Goal: Information Seeking & Learning: Learn about a topic

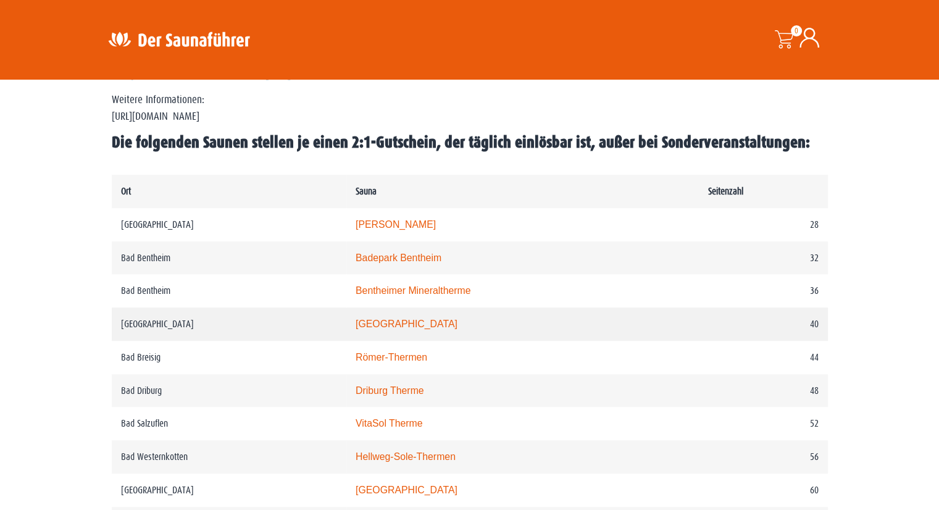
click at [404, 322] on link "Rothaarbad" at bounding box center [406, 323] width 102 height 10
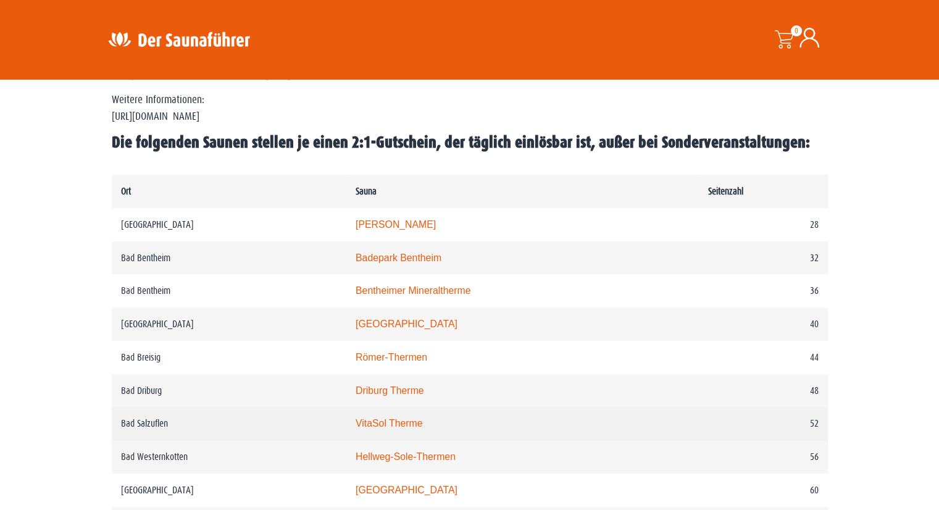
click at [412, 420] on link "VitaSol Therme" at bounding box center [388, 423] width 67 height 10
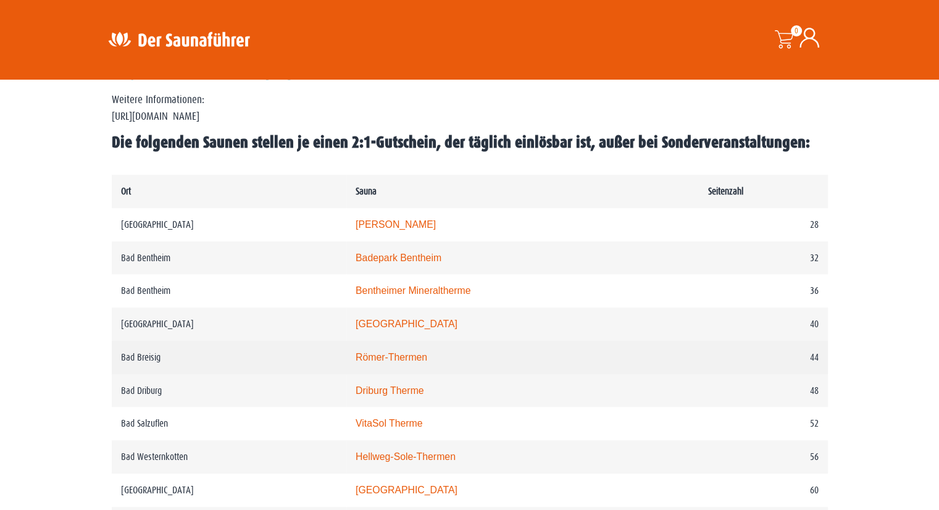
scroll to position [617, 0]
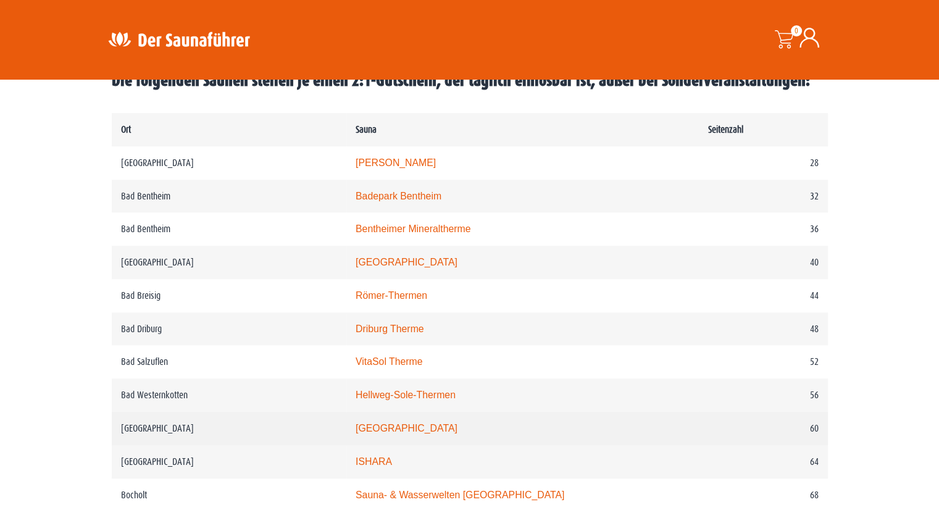
click at [417, 431] on link "monte mare Bedburg" at bounding box center [406, 428] width 102 height 10
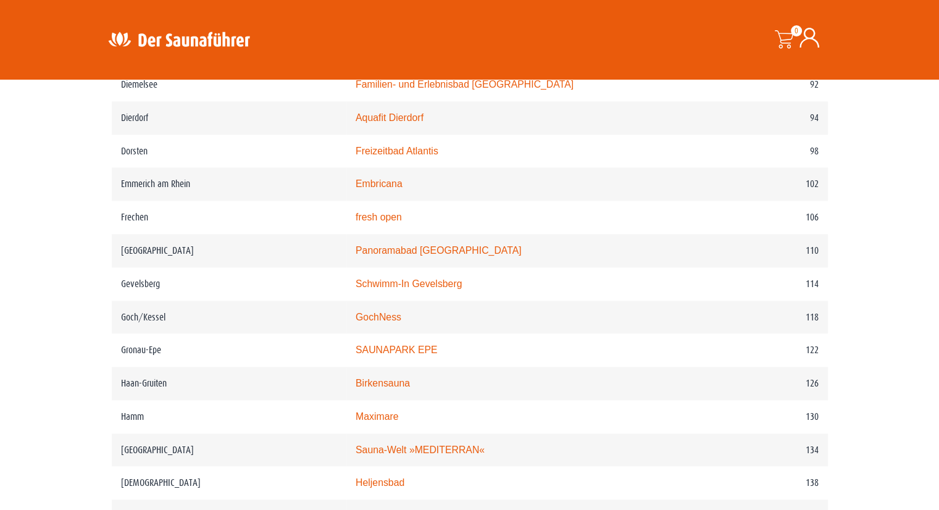
scroll to position [1234, 0]
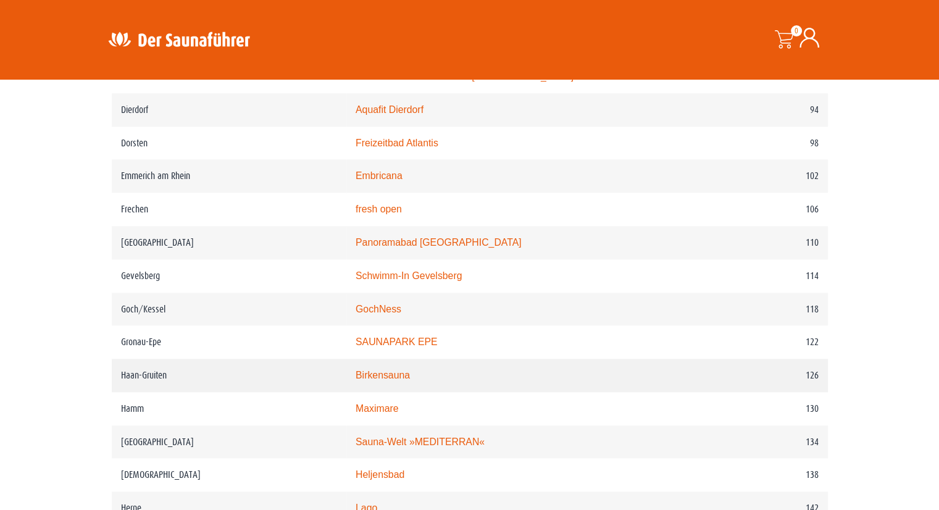
click at [160, 376] on td "Haan-Gruiten" at bounding box center [229, 375] width 235 height 33
click at [401, 373] on link "Birkensauna" at bounding box center [382, 375] width 54 height 10
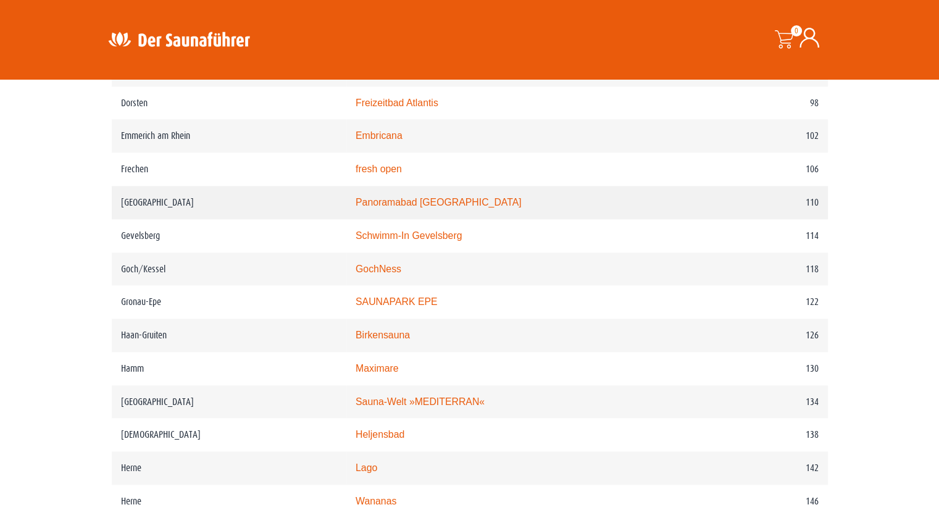
scroll to position [1296, 0]
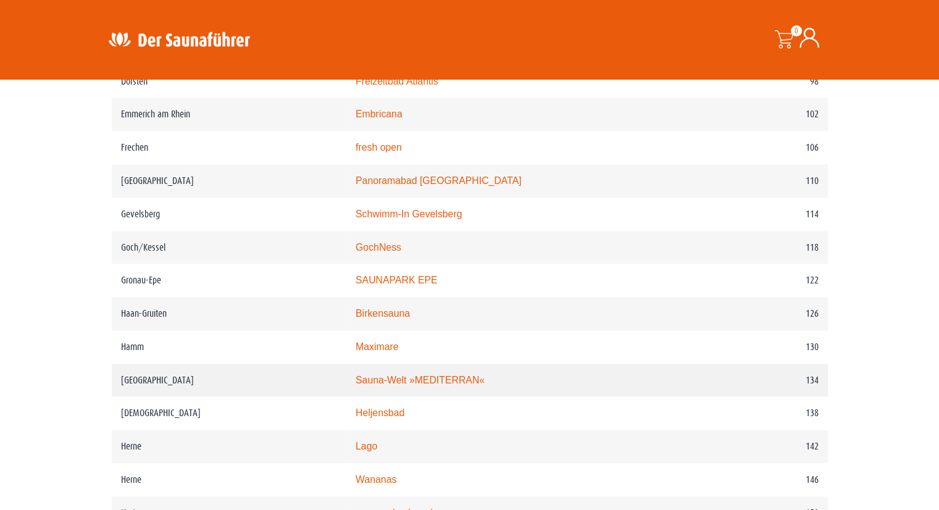
click at [418, 381] on link "Sauna-Welt »MEDITERRAN«" at bounding box center [419, 380] width 129 height 10
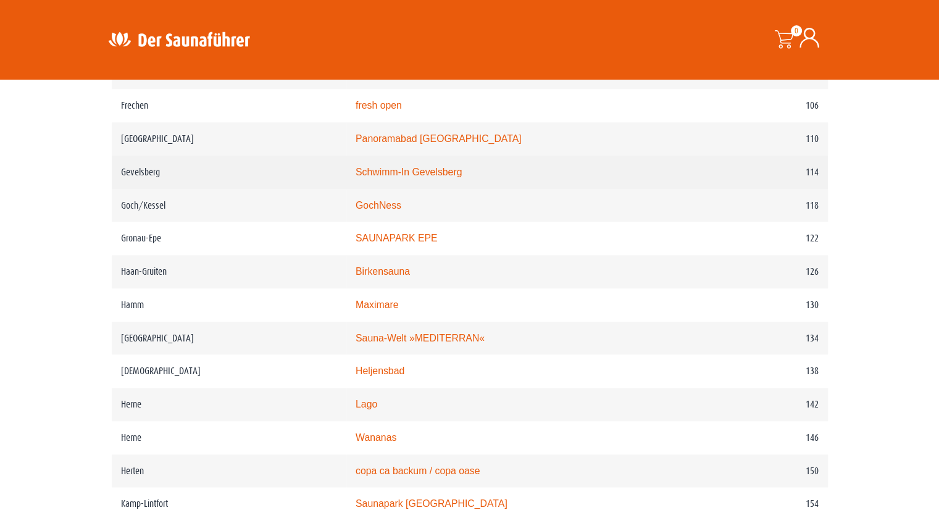
scroll to position [1358, 0]
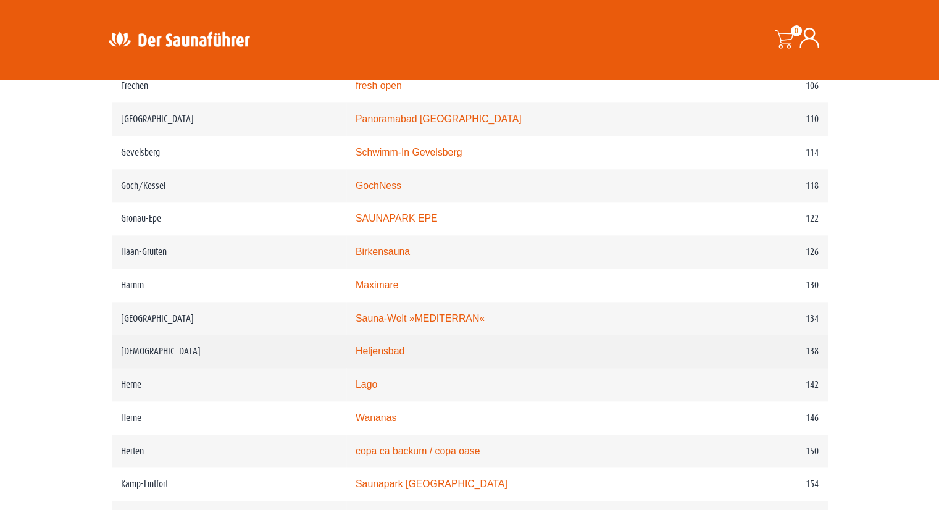
click at [402, 355] on link "Heljensbad" at bounding box center [379, 351] width 49 height 10
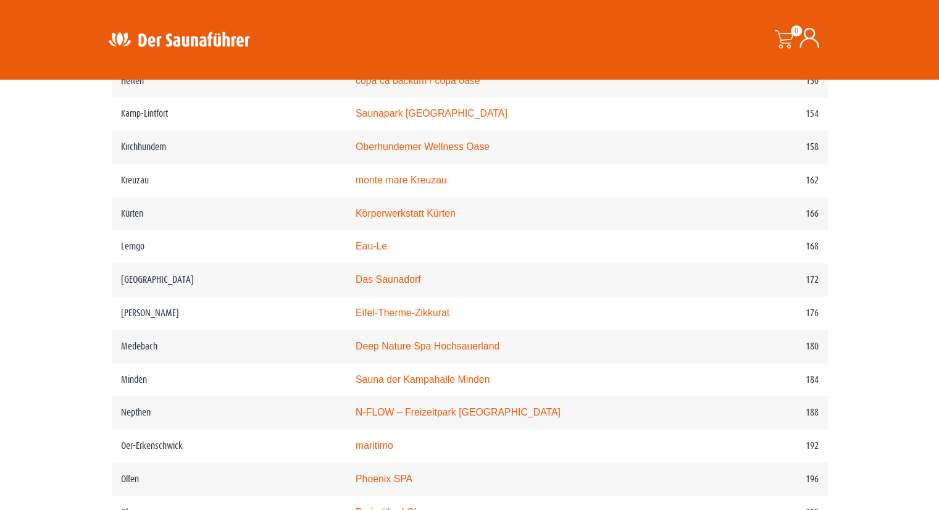
scroll to position [1790, 0]
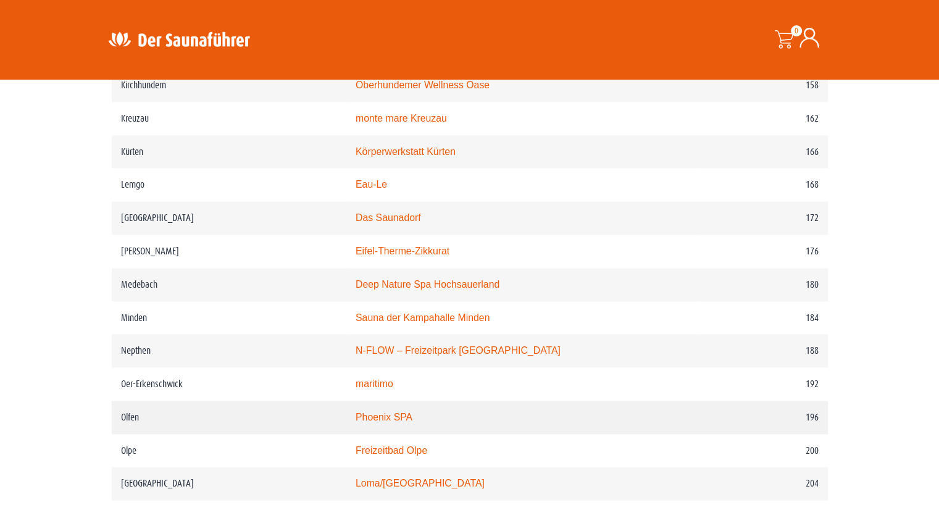
click at [402, 417] on link "Phoenix SPA" at bounding box center [383, 417] width 57 height 10
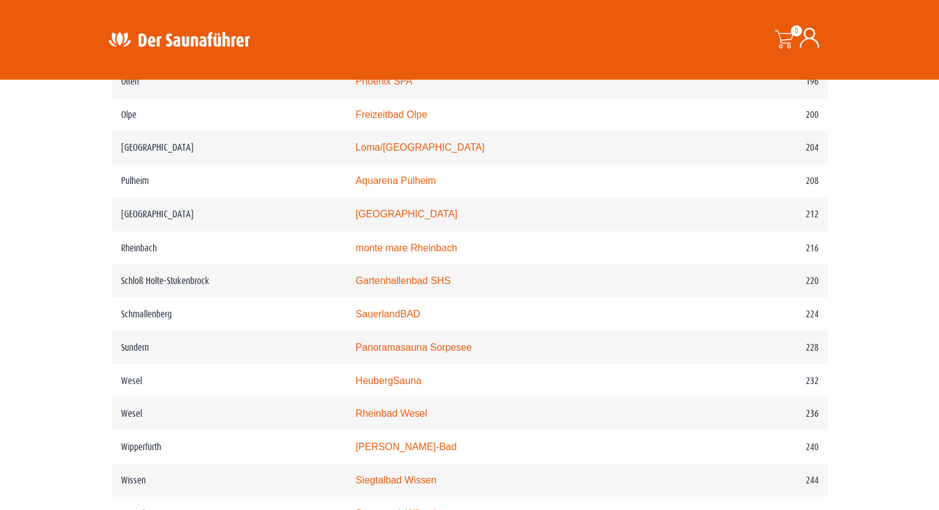
scroll to position [2160, 0]
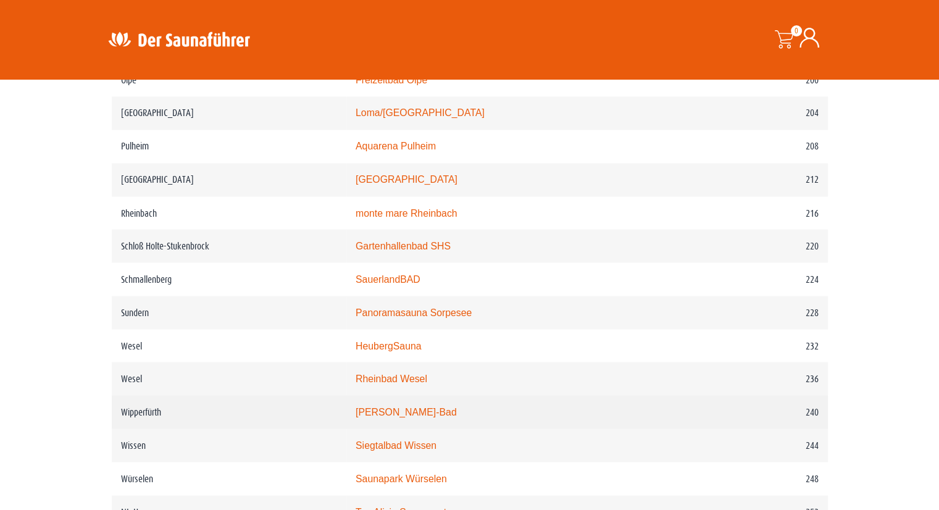
click at [409, 408] on link "Walter-Leo-Schmitz-Bad" at bounding box center [405, 411] width 101 height 10
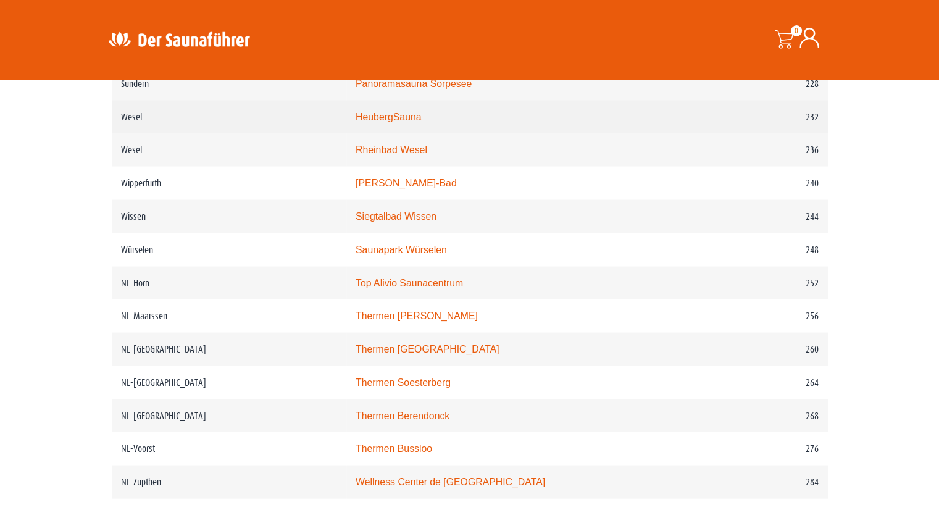
scroll to position [2469, 0]
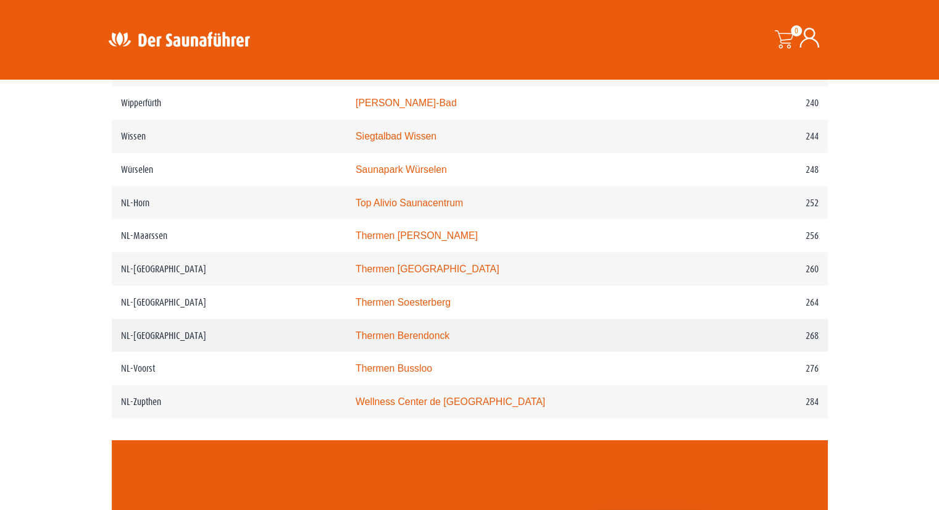
click at [444, 330] on link "Thermen Berendonck" at bounding box center [402, 335] width 94 height 10
click at [405, 400] on link "Wellness Center de Bronsbergen" at bounding box center [449, 401] width 189 height 10
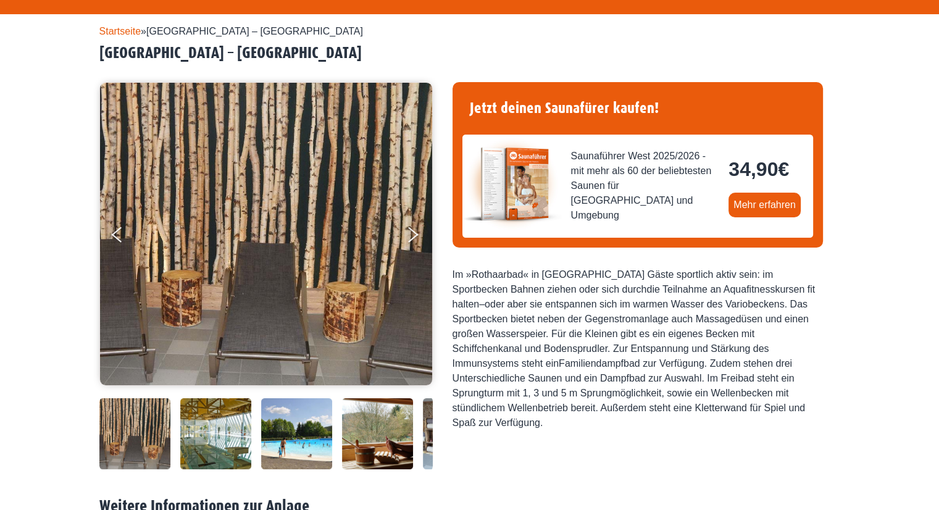
scroll to position [247, 0]
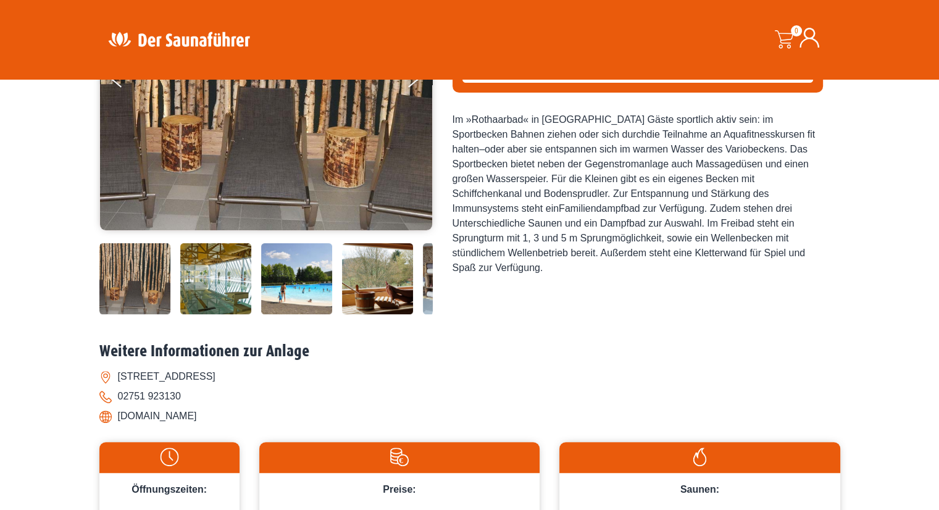
click at [223, 265] on img at bounding box center [215, 278] width 71 height 71
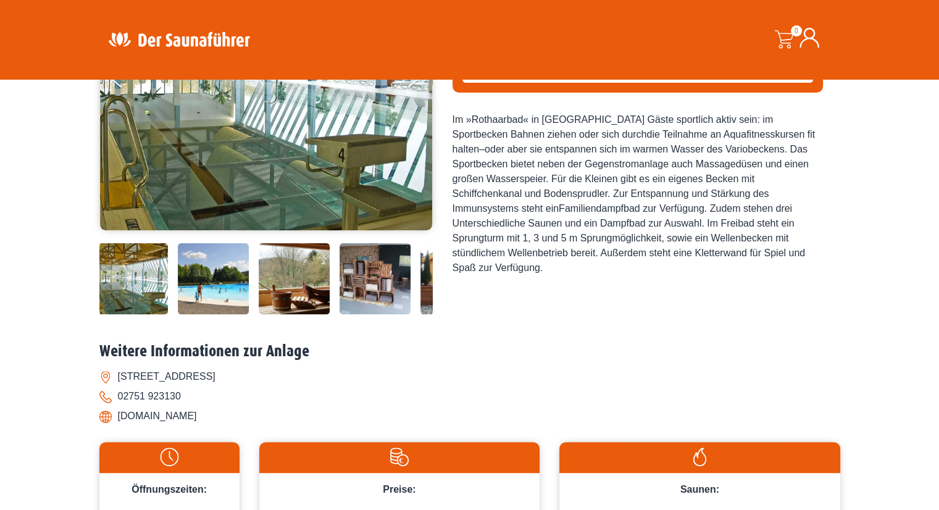
click at [364, 254] on img at bounding box center [374, 278] width 71 height 71
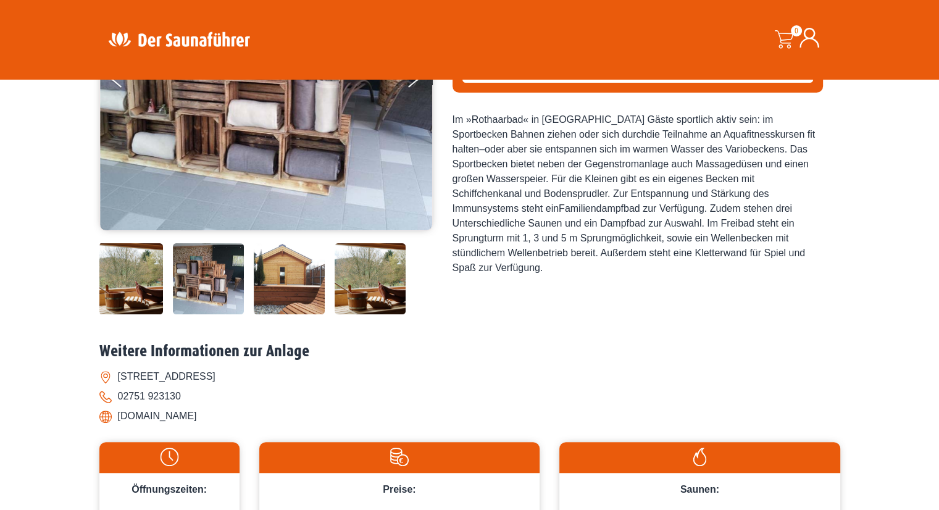
click at [379, 277] on img at bounding box center [369, 278] width 71 height 71
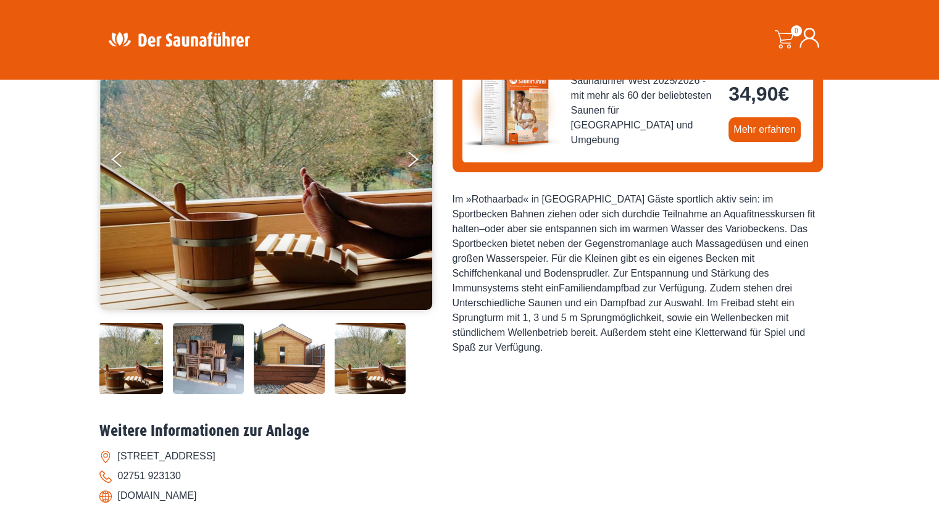
scroll to position [185, 0]
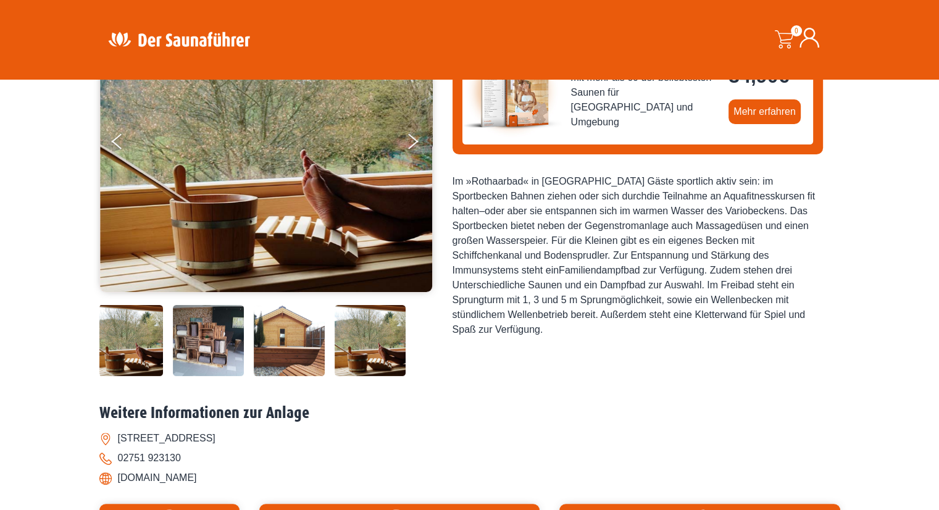
click at [301, 333] on img at bounding box center [289, 340] width 71 height 71
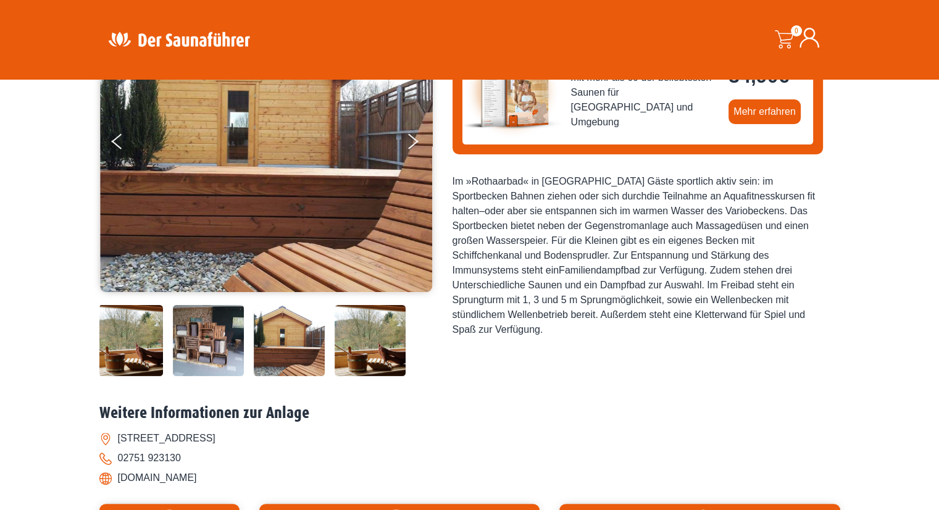
click at [228, 338] on img at bounding box center [208, 340] width 71 height 71
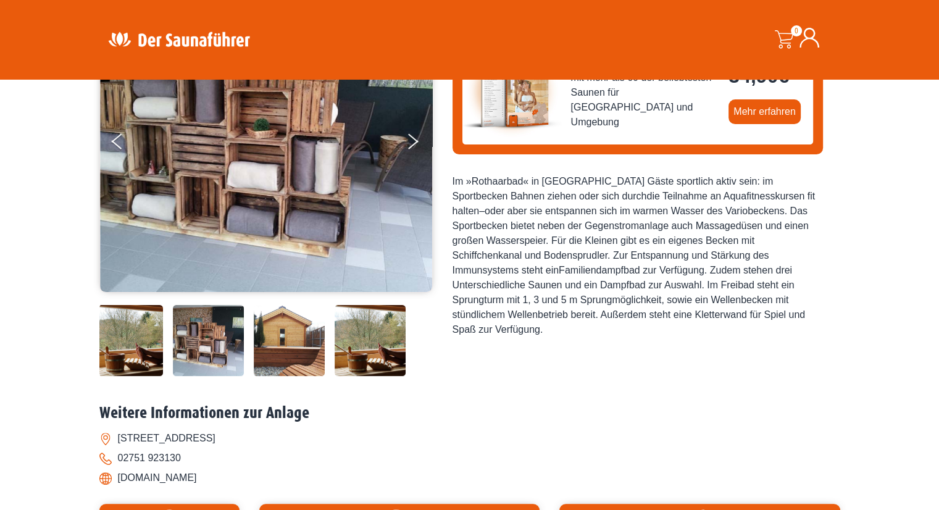
drag, startPoint x: 120, startPoint y: 325, endPoint x: 127, endPoint y: 320, distance: 8.6
click at [120, 325] on img at bounding box center [127, 340] width 71 height 71
click at [127, 328] on img at bounding box center [127, 340] width 71 height 71
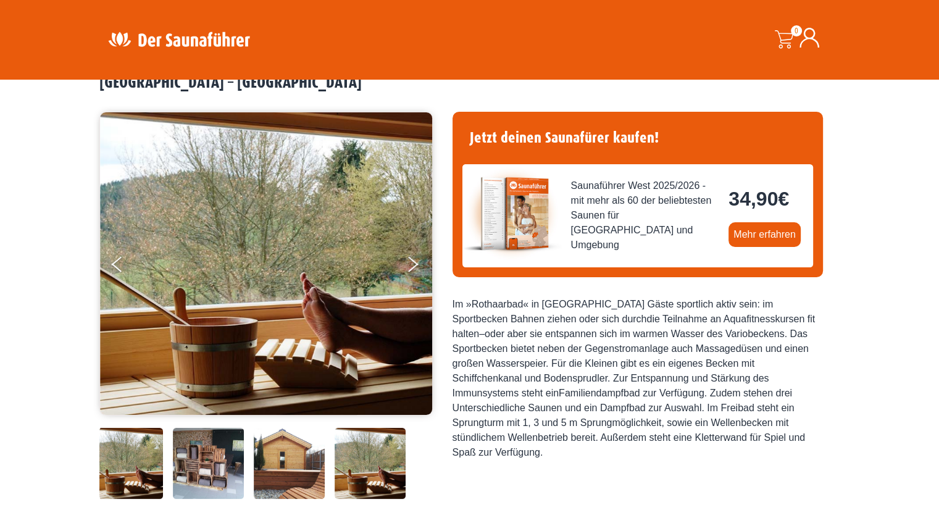
scroll to position [0, 0]
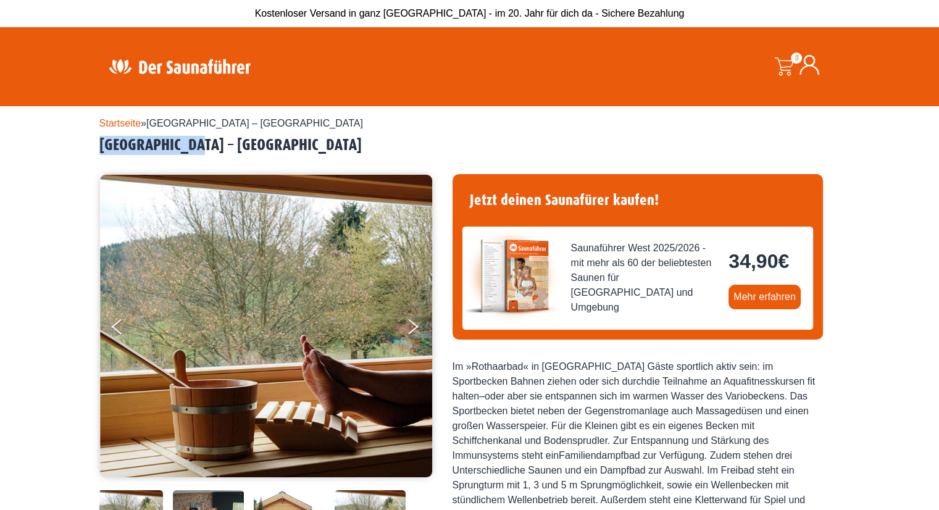
drag, startPoint x: 83, startPoint y: 143, endPoint x: 186, endPoint y: 152, distance: 103.5
click at [193, 149] on div "Startseite » Bad Berleburg – Rothaarbad Bad Berleburg – Rothaarbad MO" at bounding box center [469, 511] width 939 height 810
copy h2 "Bad Berleburg"
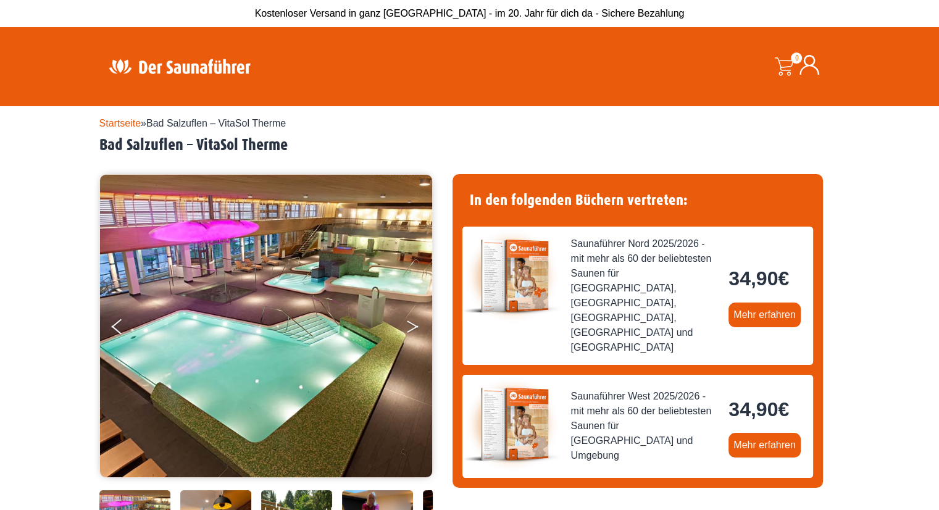
click at [412, 325] on button "Next" at bounding box center [420, 329] width 31 height 31
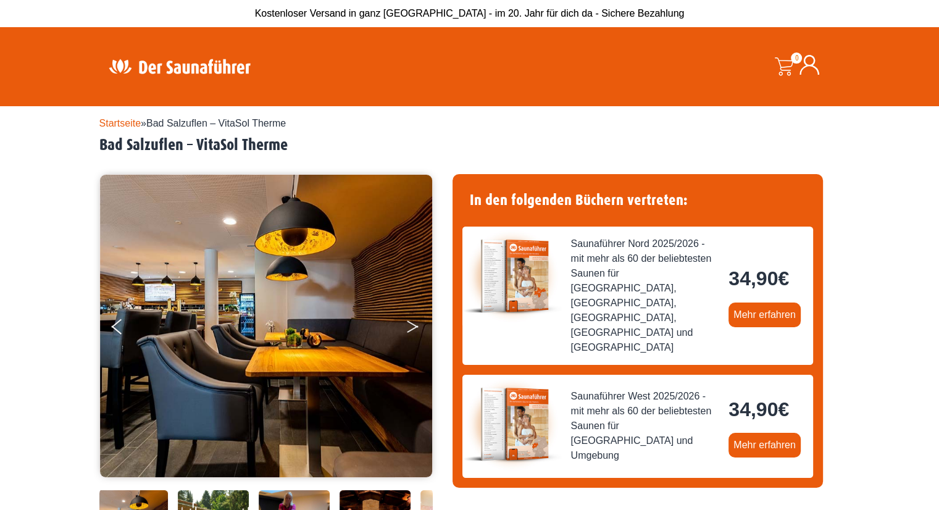
click at [412, 325] on button "Next" at bounding box center [420, 329] width 31 height 31
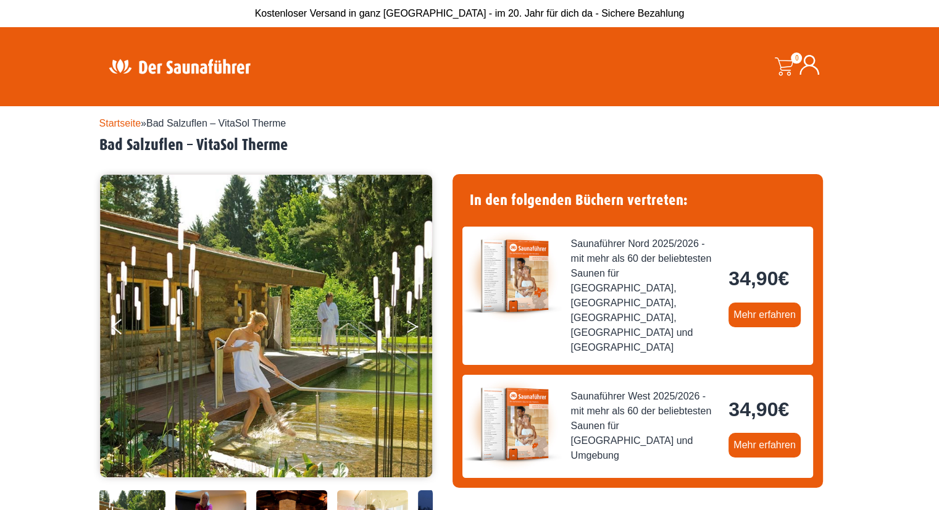
click at [412, 325] on button "Next" at bounding box center [420, 329] width 31 height 31
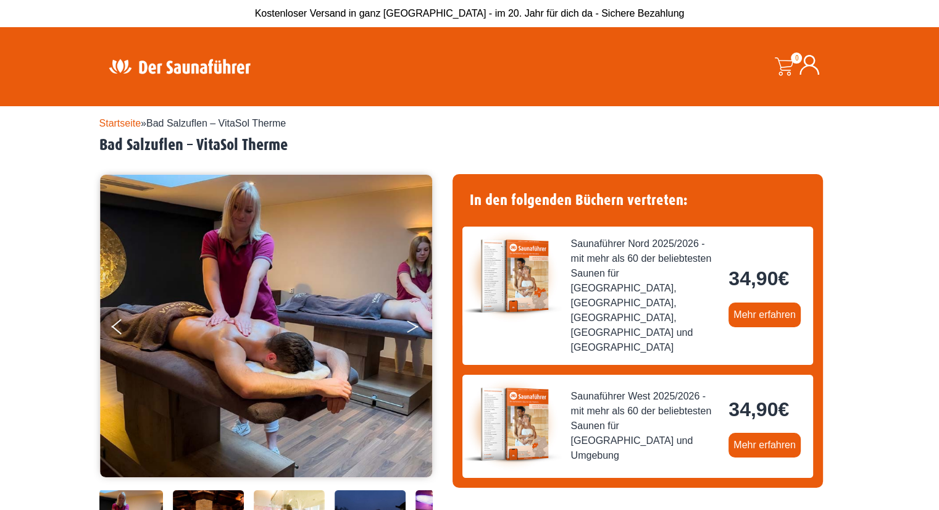
click at [412, 325] on button "Next" at bounding box center [420, 329] width 31 height 31
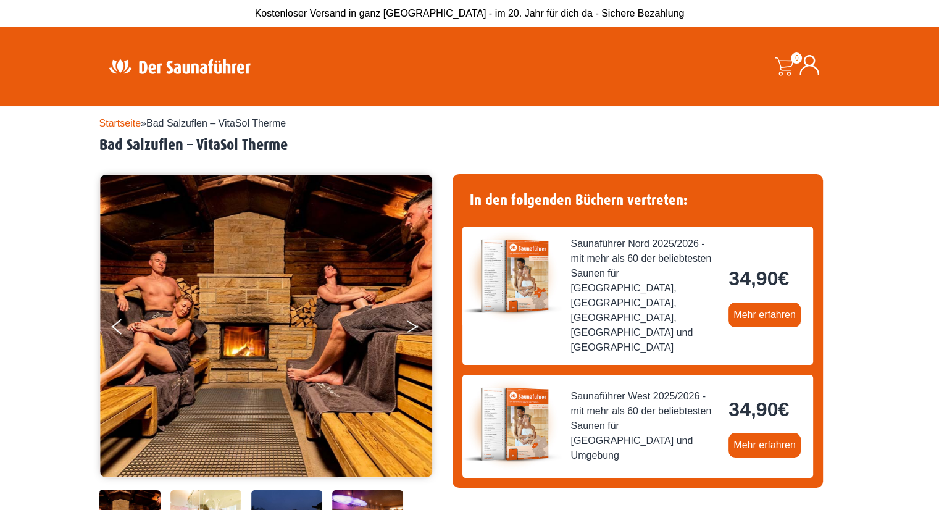
click at [412, 325] on button "Next" at bounding box center [420, 329] width 31 height 31
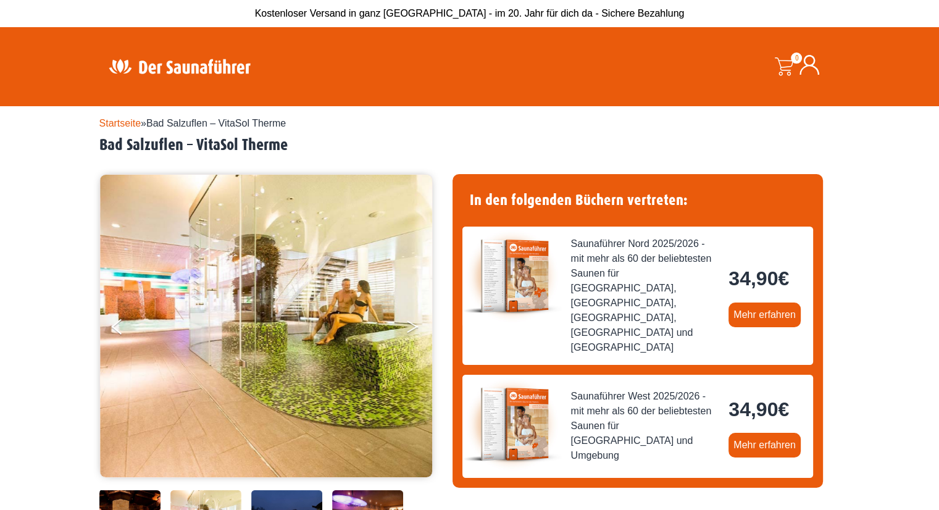
click at [418, 324] on button "Next" at bounding box center [420, 329] width 31 height 31
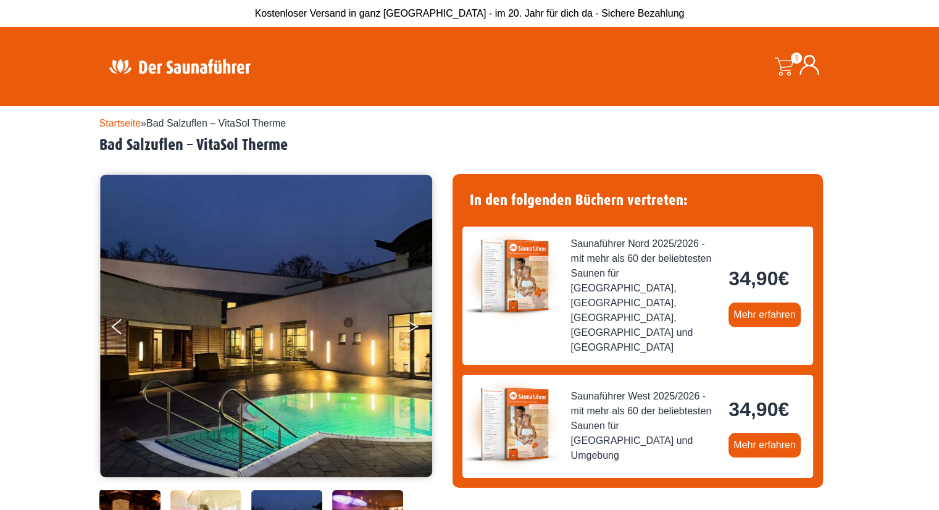
click at [418, 324] on button "Next" at bounding box center [420, 329] width 31 height 31
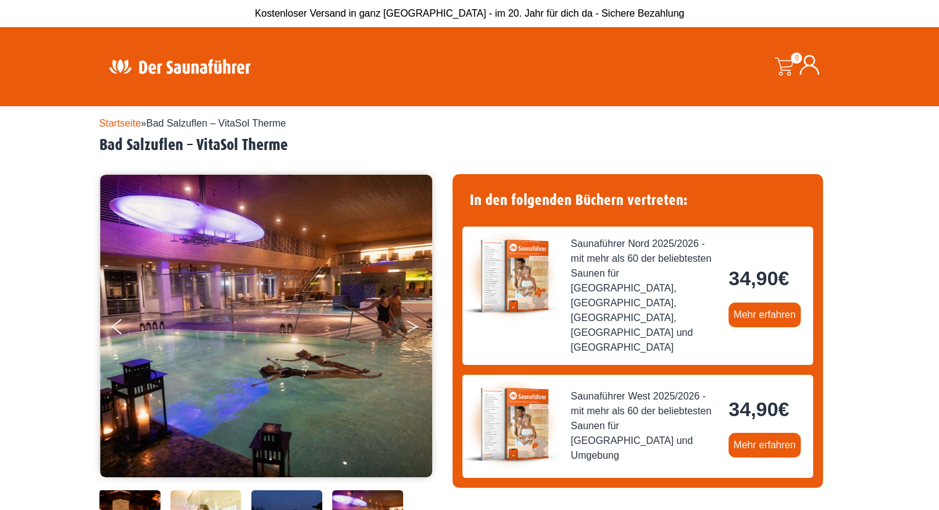
click at [418, 324] on button "Next" at bounding box center [420, 329] width 31 height 31
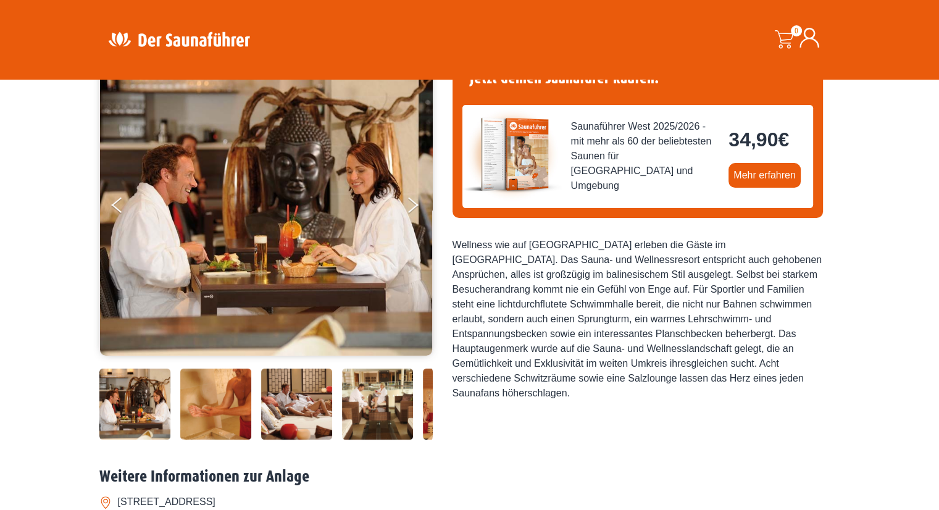
scroll to position [123, 0]
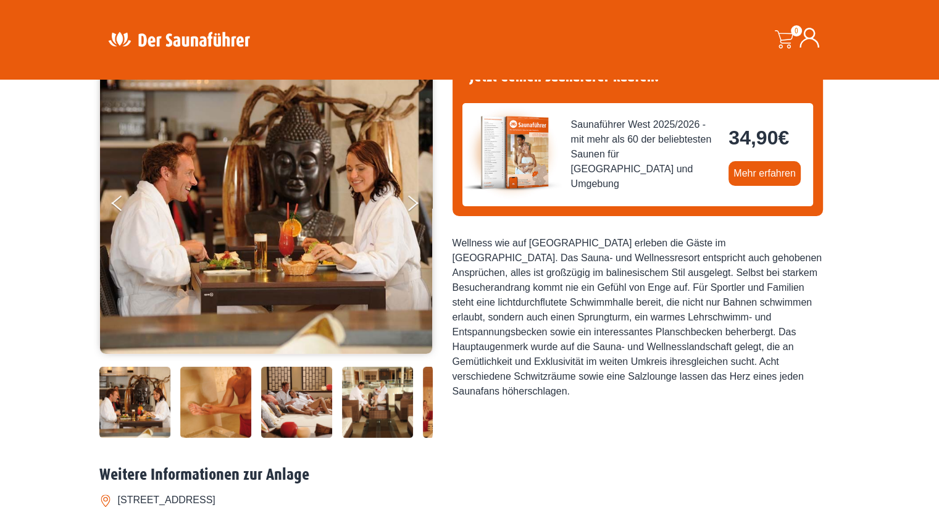
click at [304, 393] on img at bounding box center [296, 402] width 71 height 71
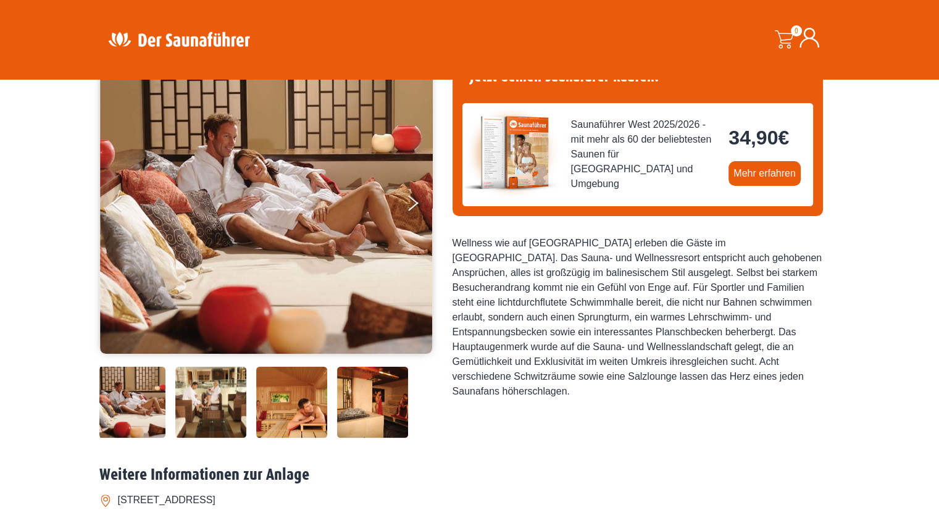
click at [310, 394] on img at bounding box center [291, 402] width 71 height 71
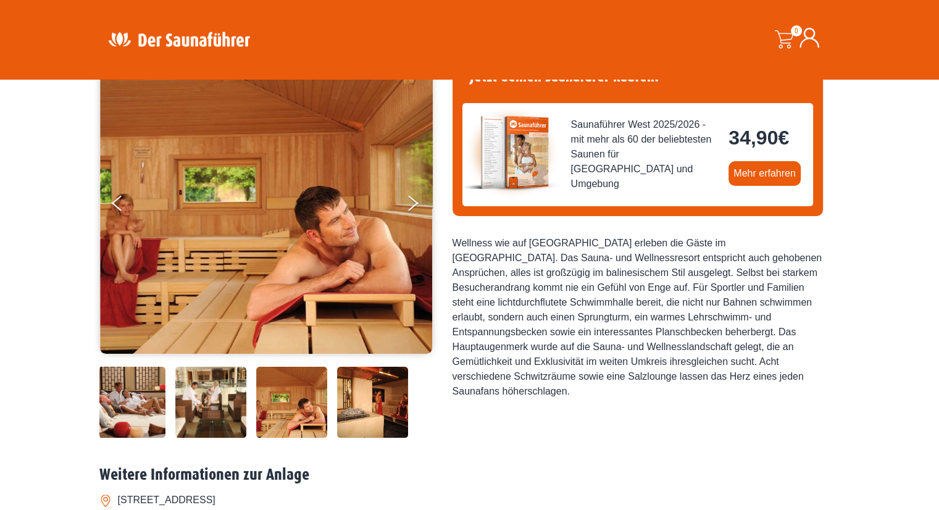
click at [374, 402] on img at bounding box center [372, 402] width 71 height 71
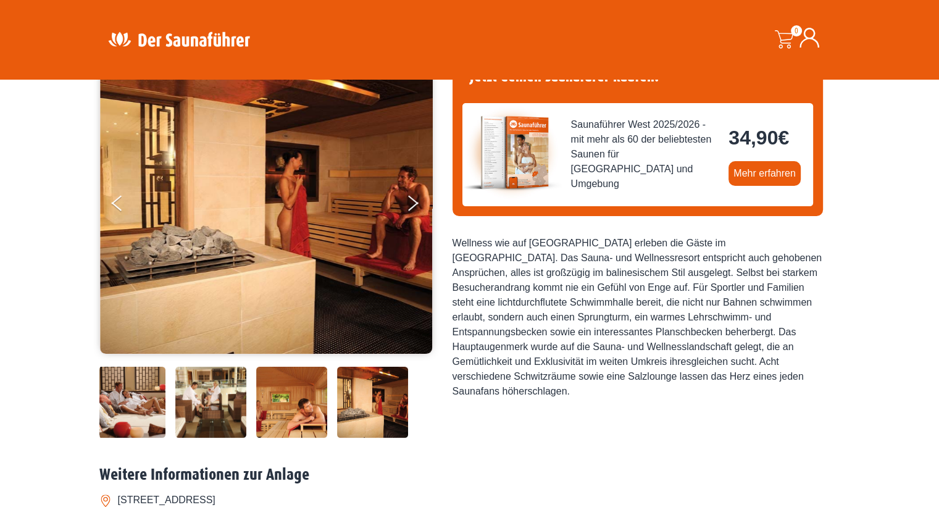
click at [439, 407] on div "34,90 €" at bounding box center [469, 240] width 741 height 399
click at [380, 423] on img at bounding box center [372, 402] width 71 height 71
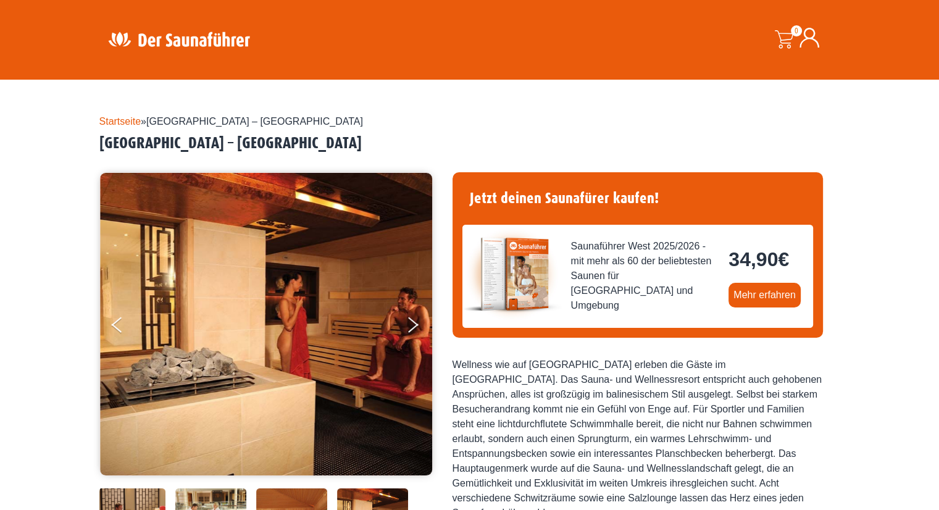
scroll to position [0, 0]
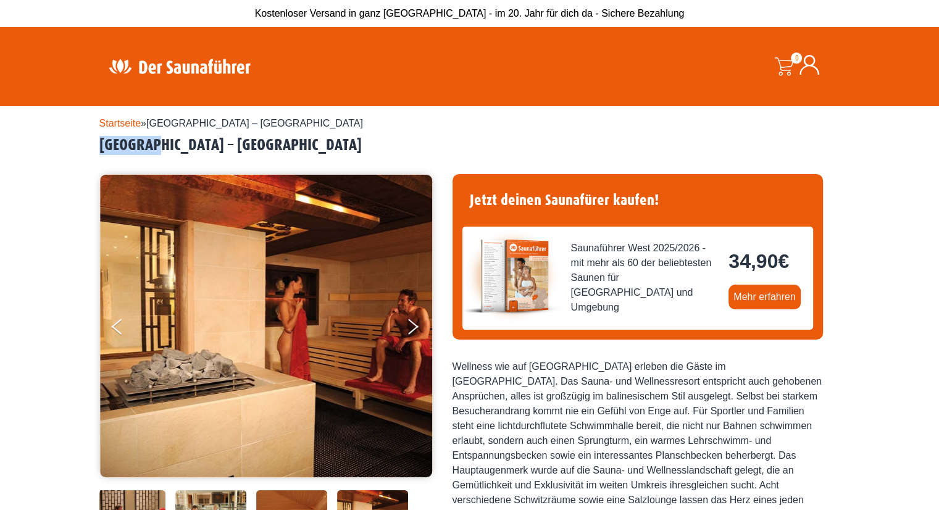
drag, startPoint x: 92, startPoint y: 147, endPoint x: 154, endPoint y: 149, distance: 61.7
copy h2 "Bedburg"
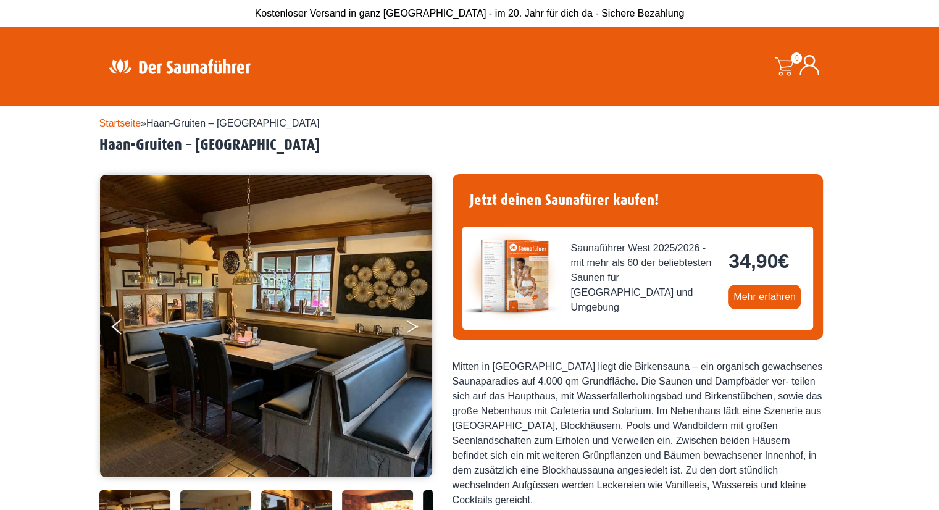
click at [410, 317] on button "Next" at bounding box center [420, 329] width 31 height 31
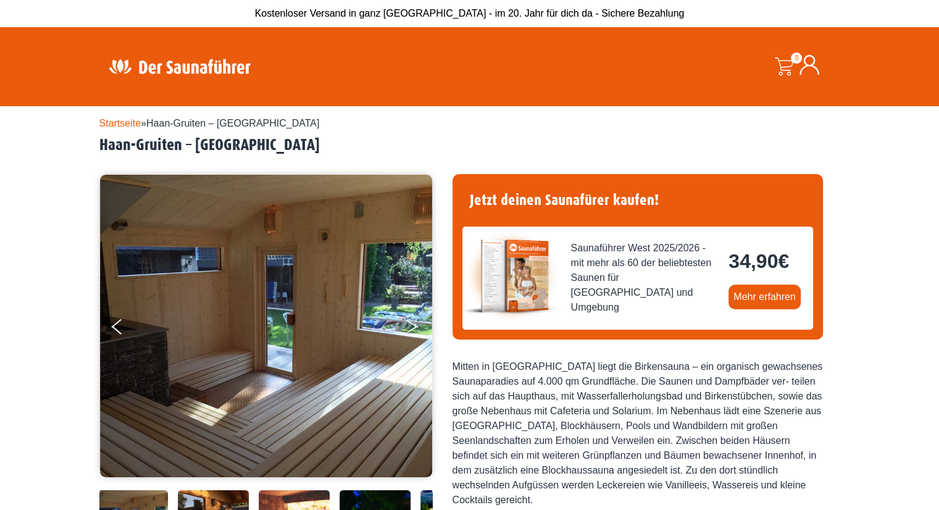
click at [412, 322] on button "Next" at bounding box center [420, 329] width 31 height 31
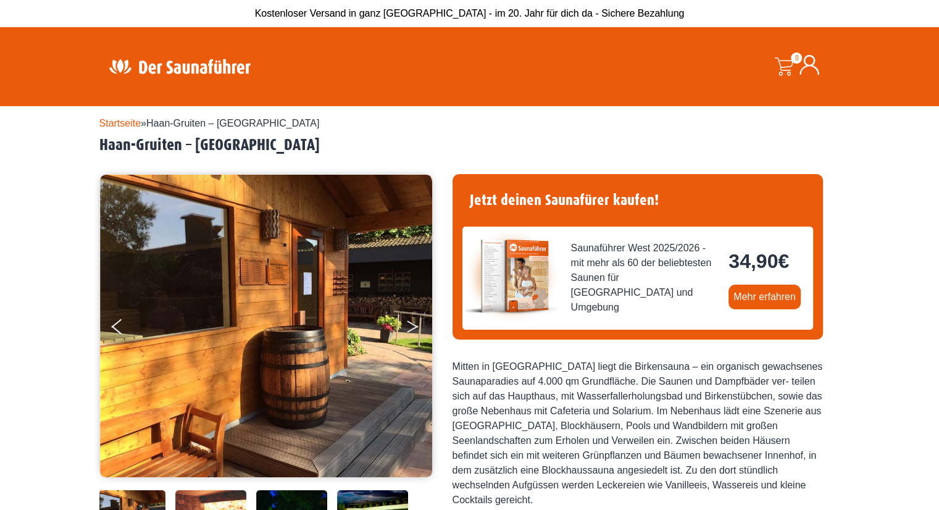
click at [412, 322] on button "Next" at bounding box center [420, 329] width 31 height 31
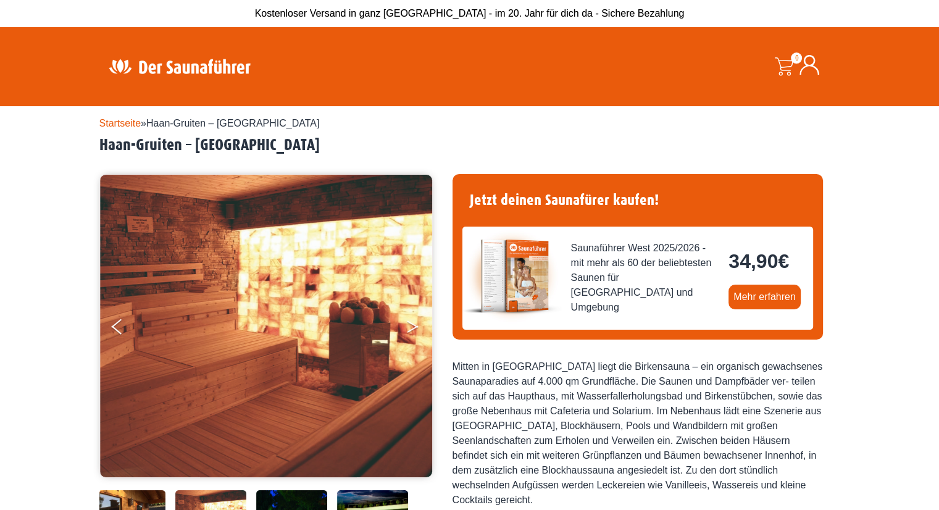
click at [412, 322] on button "Next" at bounding box center [420, 329] width 31 height 31
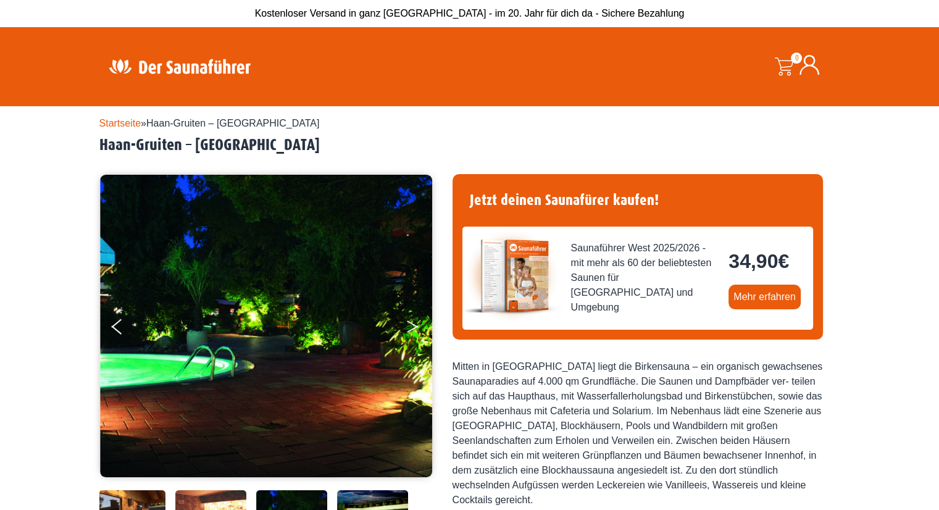
click at [412, 322] on button "Next" at bounding box center [420, 329] width 31 height 31
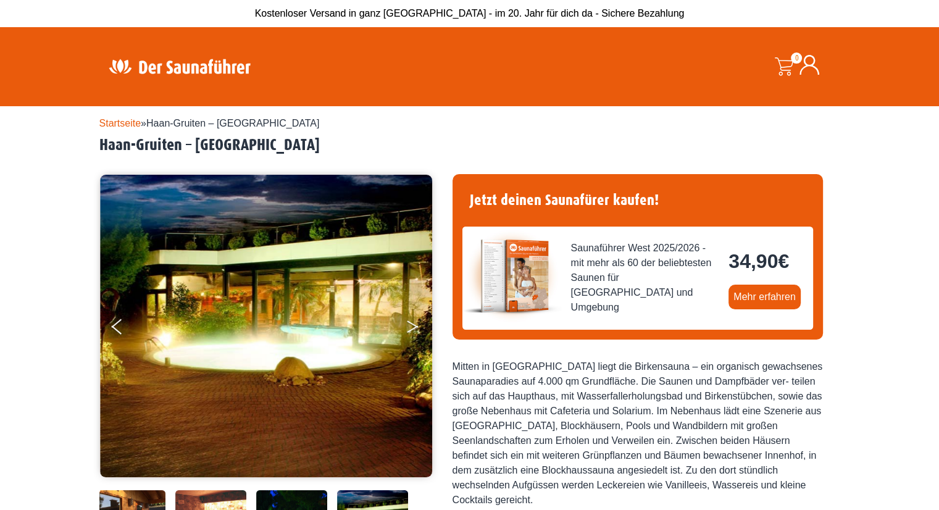
click at [412, 322] on button "Next" at bounding box center [420, 329] width 31 height 31
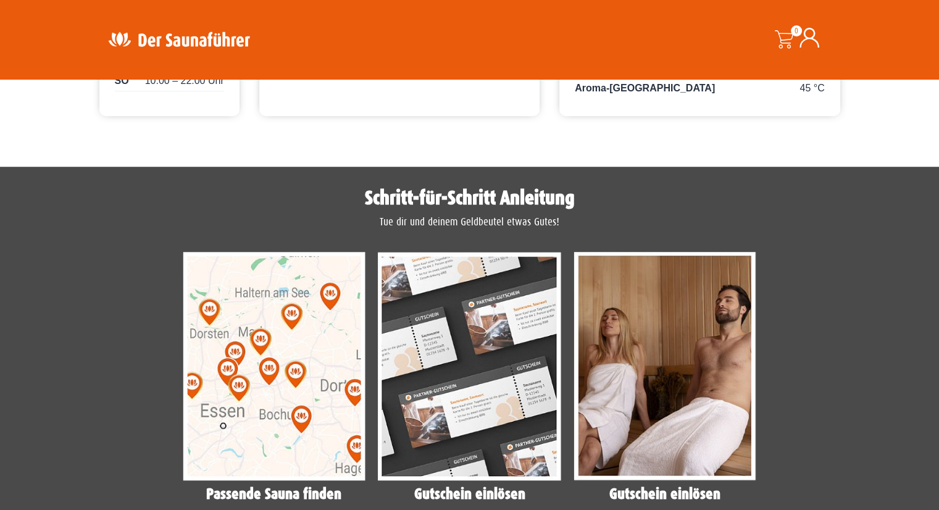
scroll to position [802, 0]
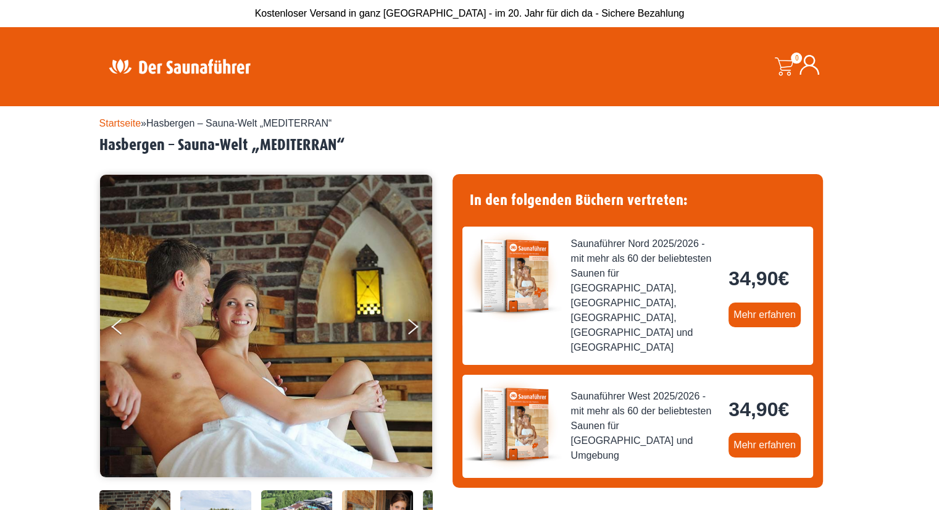
click at [407, 312] on img at bounding box center [266, 326] width 333 height 302
click at [412, 329] on icon "Next" at bounding box center [412, 328] width 11 height 7
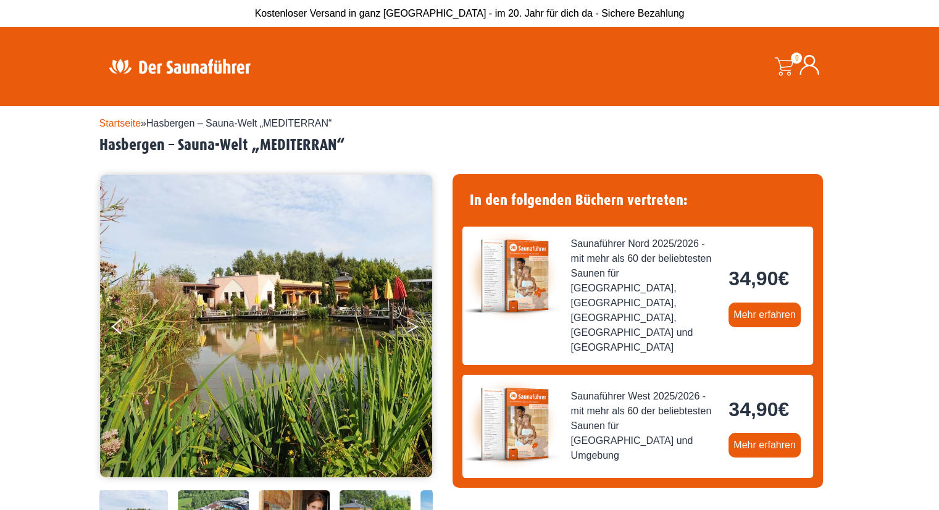
click at [412, 329] on icon "Next" at bounding box center [412, 328] width 11 height 7
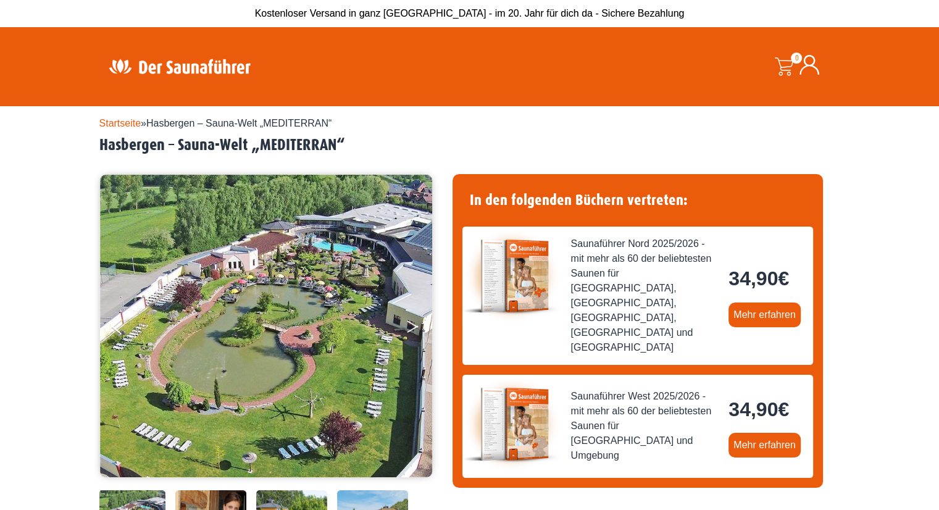
click at [412, 329] on icon "Next" at bounding box center [412, 328] width 11 height 7
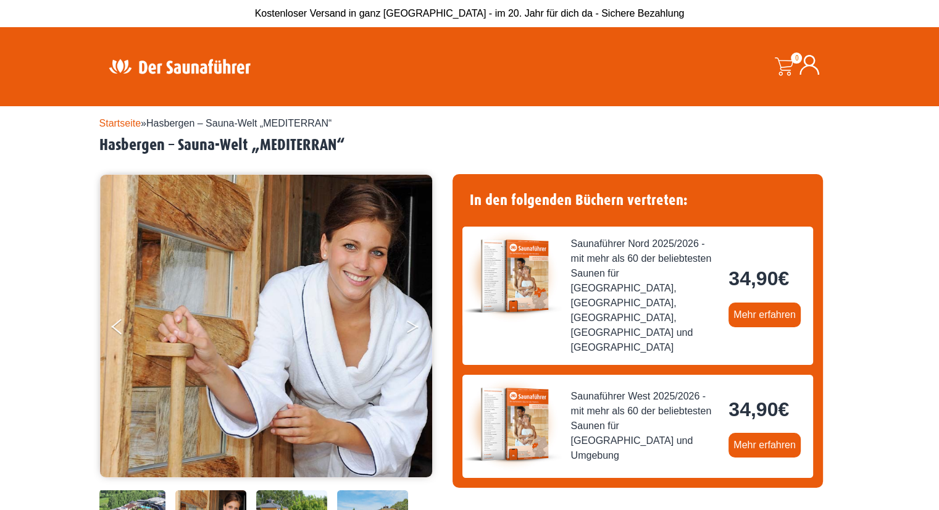
click at [412, 329] on icon "Next" at bounding box center [412, 328] width 11 height 7
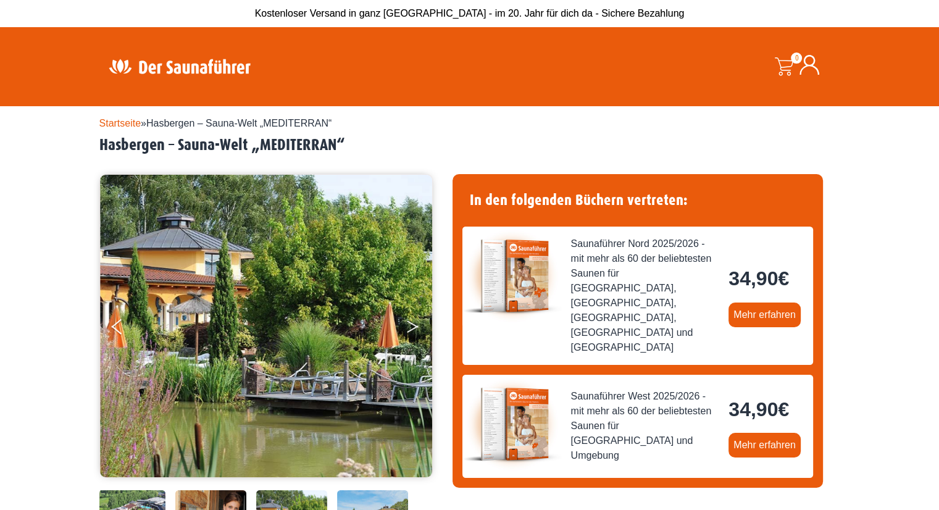
click at [412, 329] on icon "Next" at bounding box center [412, 328] width 11 height 7
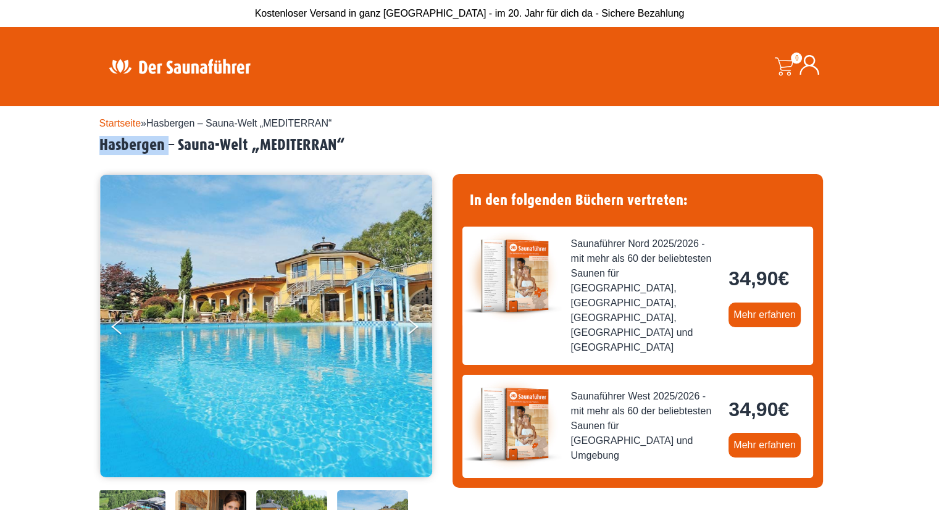
drag, startPoint x: 99, startPoint y: 153, endPoint x: 170, endPoint y: 153, distance: 71.6
click at [170, 153] on h2 "Hasbergen – Sauna-Welt „MEDITERRAN“" at bounding box center [469, 145] width 741 height 19
copy h2 "Hasbergen"
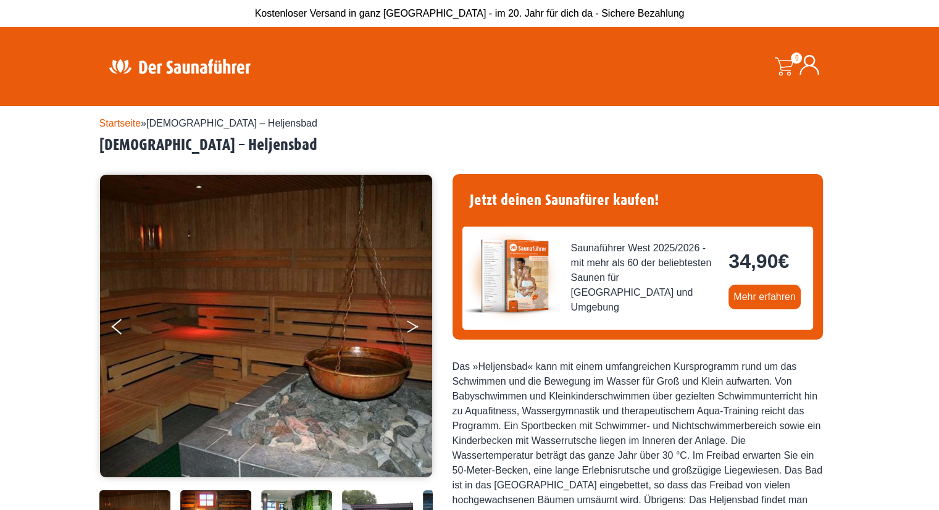
click at [417, 326] on icon "Next" at bounding box center [412, 328] width 11 height 7
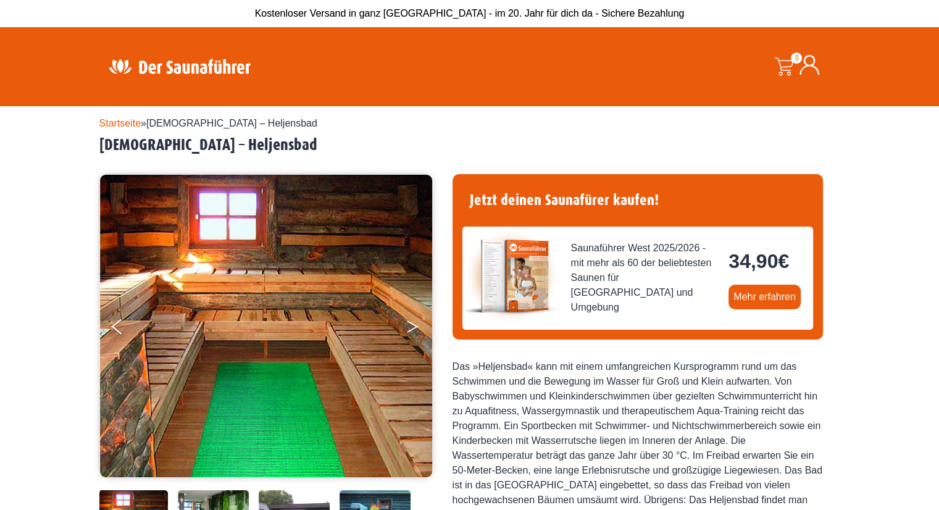
click at [417, 326] on icon "Next" at bounding box center [412, 328] width 11 height 7
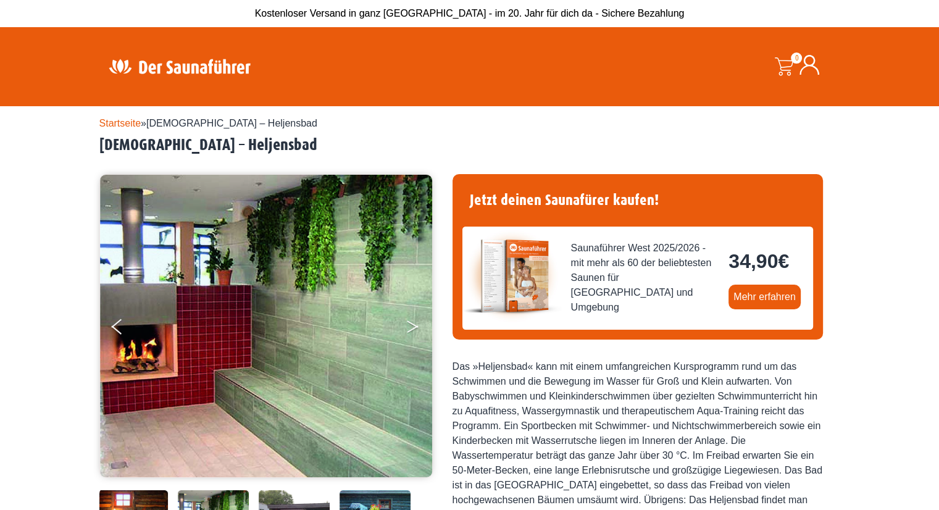
click at [417, 326] on icon "Next" at bounding box center [412, 328] width 11 height 7
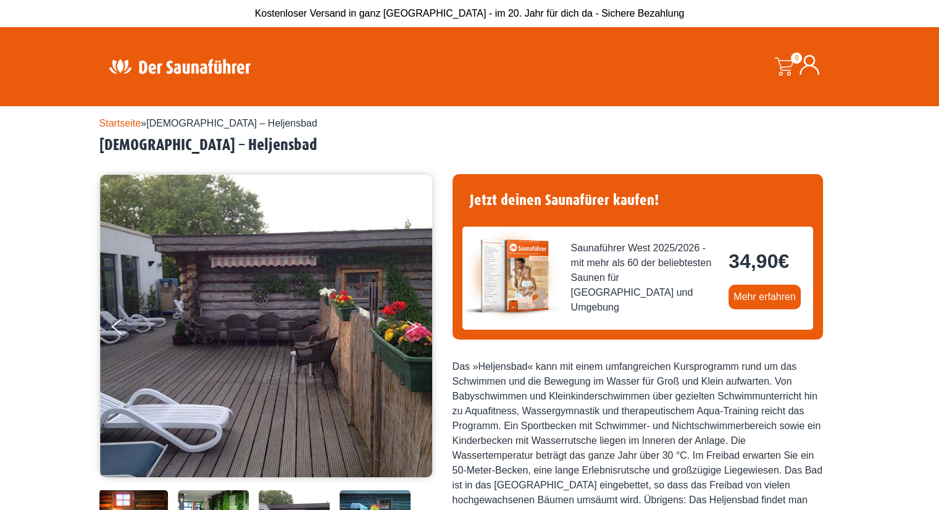
click at [417, 326] on icon "Next" at bounding box center [412, 328] width 11 height 7
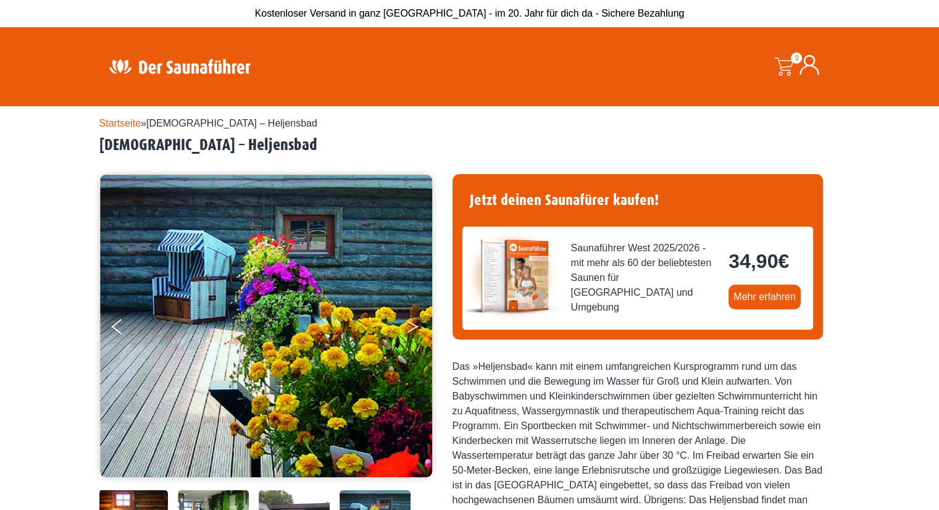
click at [417, 326] on icon "Next" at bounding box center [412, 328] width 11 height 7
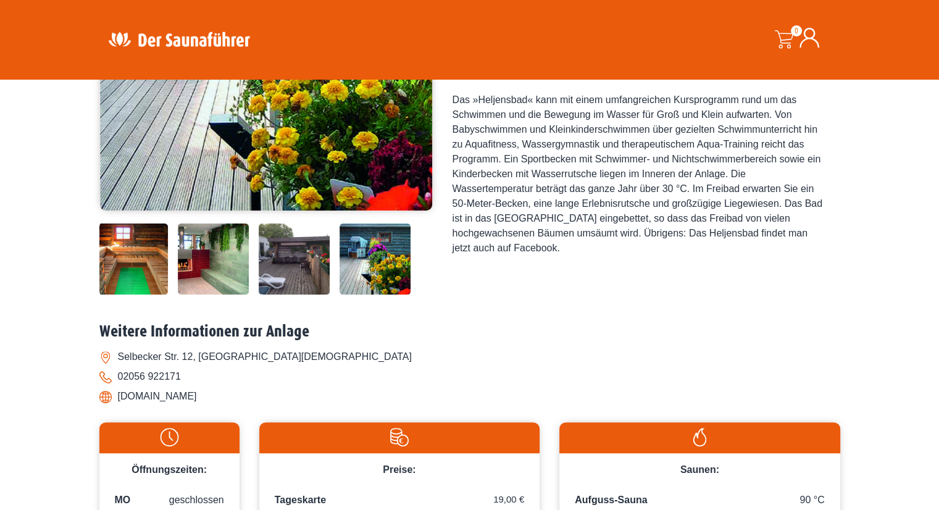
scroll to position [432, 0]
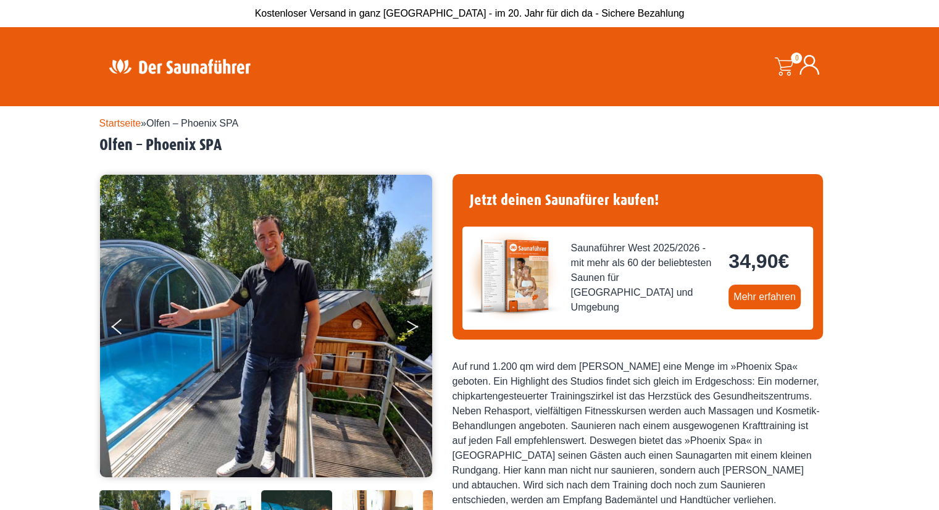
click at [410, 333] on button "Next" at bounding box center [420, 329] width 31 height 31
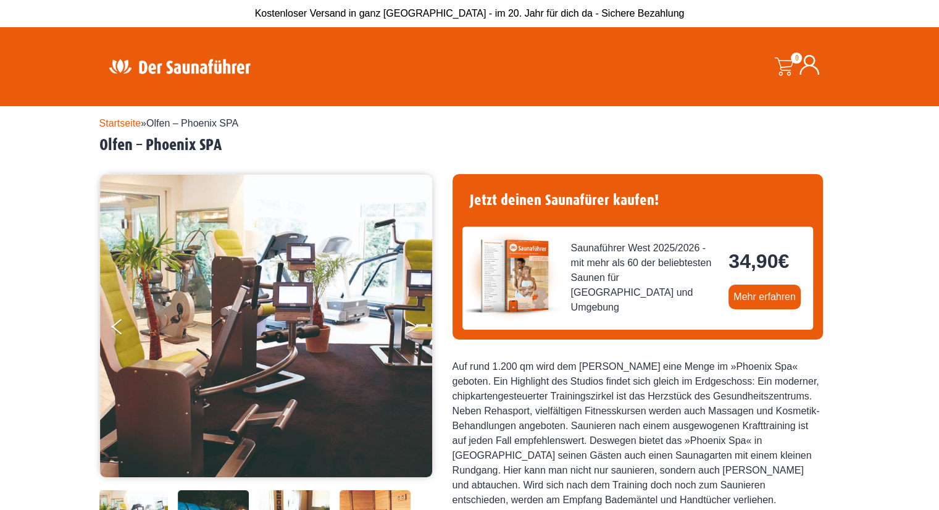
click at [410, 333] on button "Next" at bounding box center [420, 329] width 31 height 31
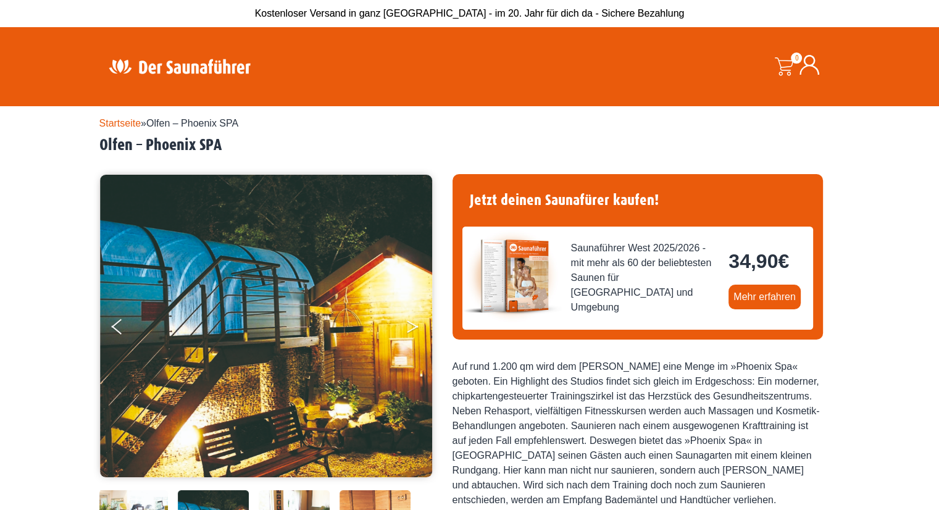
click at [410, 333] on button "Next" at bounding box center [420, 329] width 31 height 31
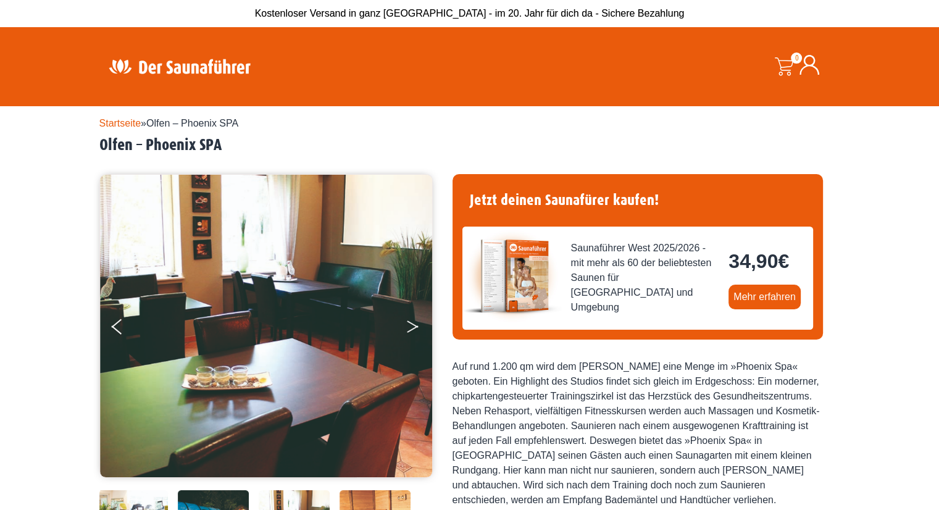
click at [410, 333] on button "Next" at bounding box center [420, 329] width 31 height 31
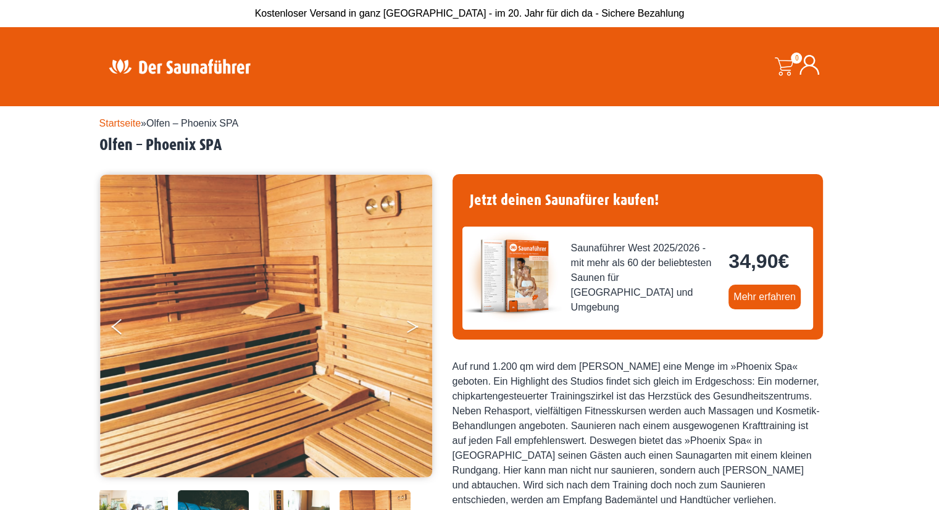
click at [410, 333] on button "Next" at bounding box center [420, 329] width 31 height 31
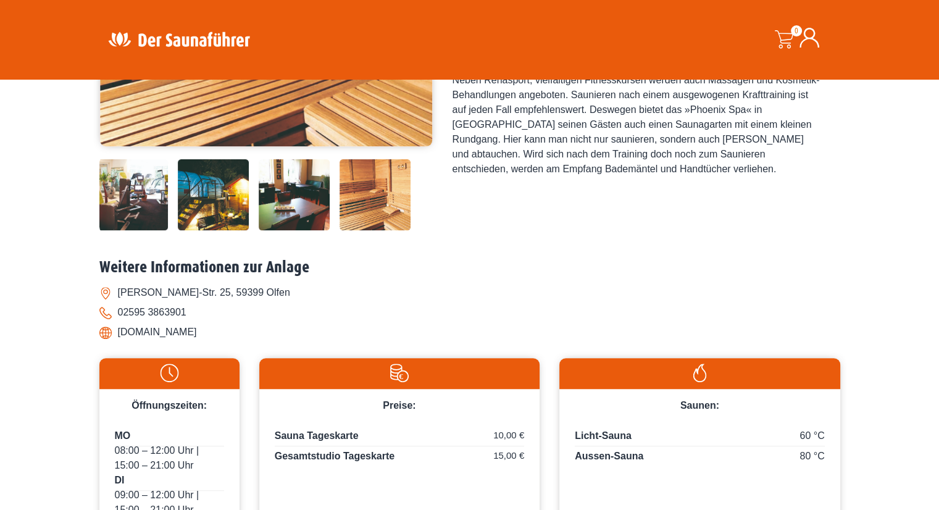
scroll to position [370, 0]
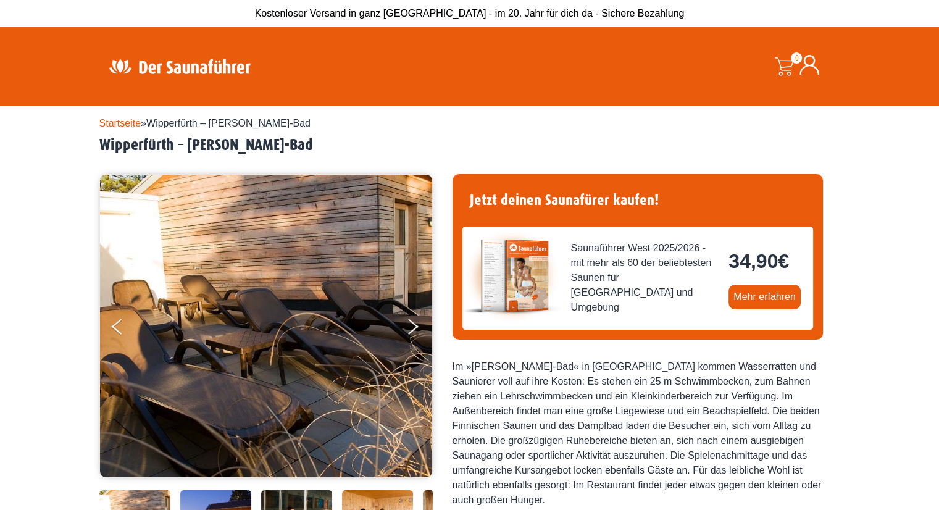
click at [401, 326] on img at bounding box center [266, 326] width 333 height 302
click at [404, 330] on img at bounding box center [266, 326] width 333 height 302
click at [406, 330] on button "Next" at bounding box center [420, 329] width 31 height 31
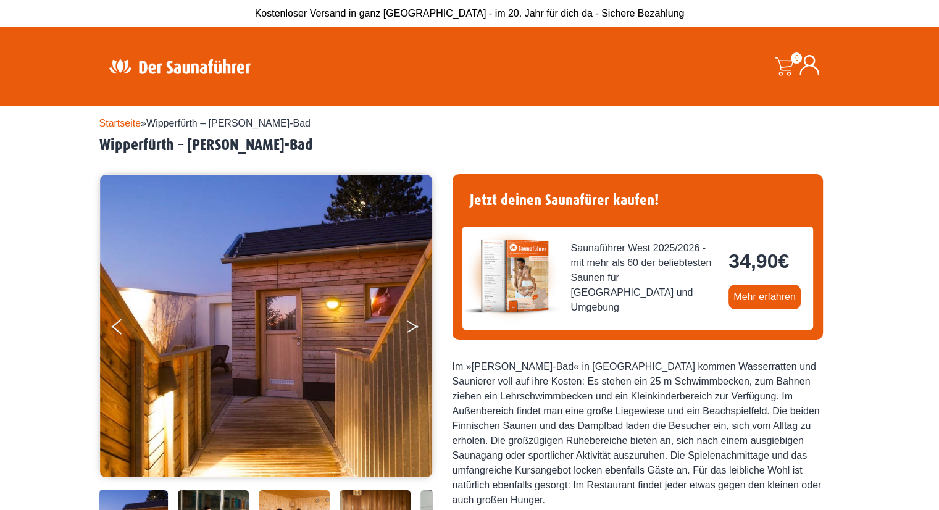
click at [406, 330] on button "Next" at bounding box center [420, 329] width 31 height 31
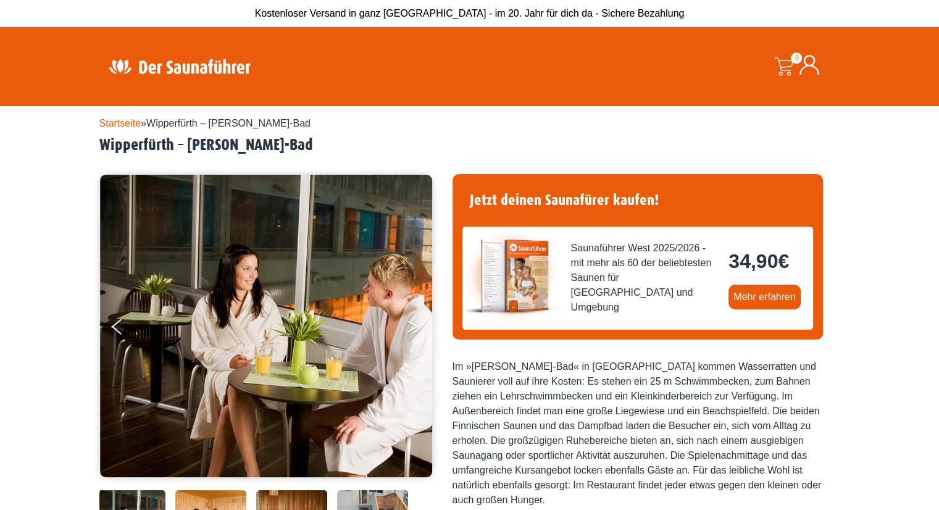
click at [406, 330] on button "Next" at bounding box center [420, 329] width 31 height 31
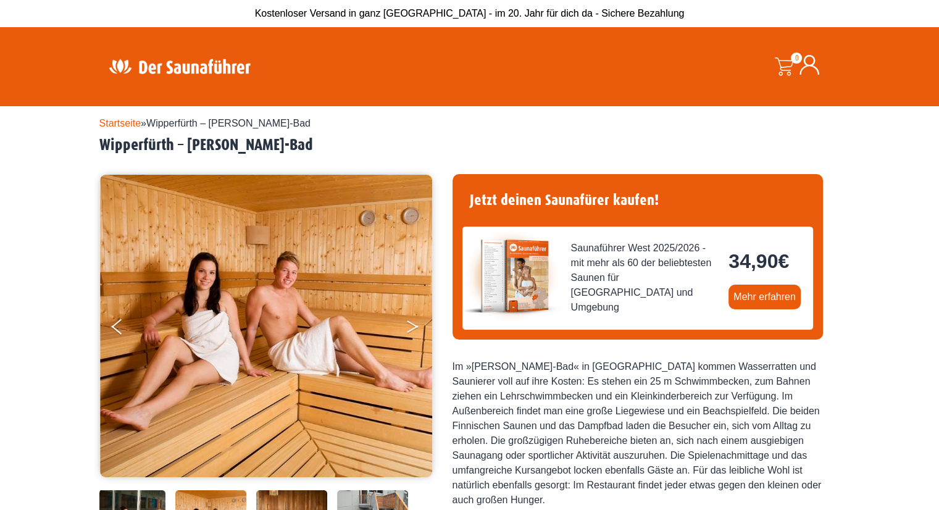
click at [406, 330] on button "Next" at bounding box center [420, 329] width 31 height 31
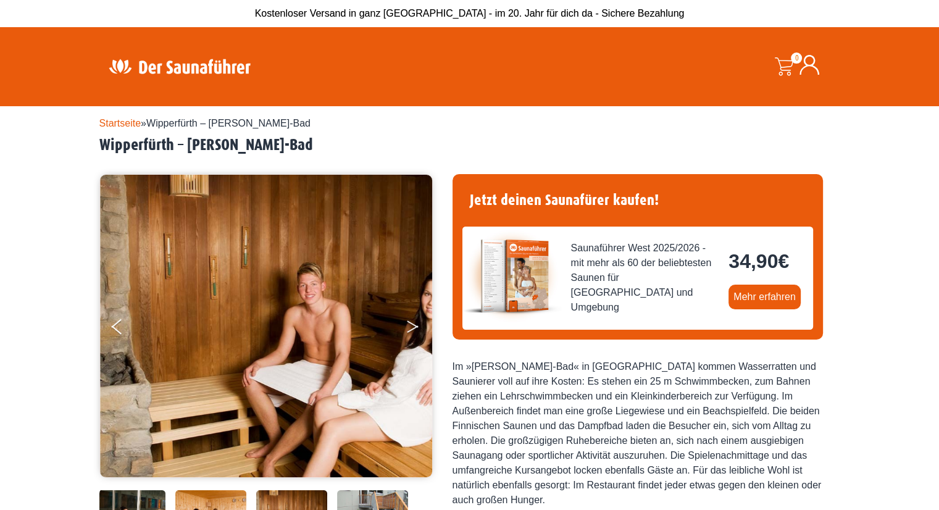
click at [406, 330] on button "Next" at bounding box center [420, 329] width 31 height 31
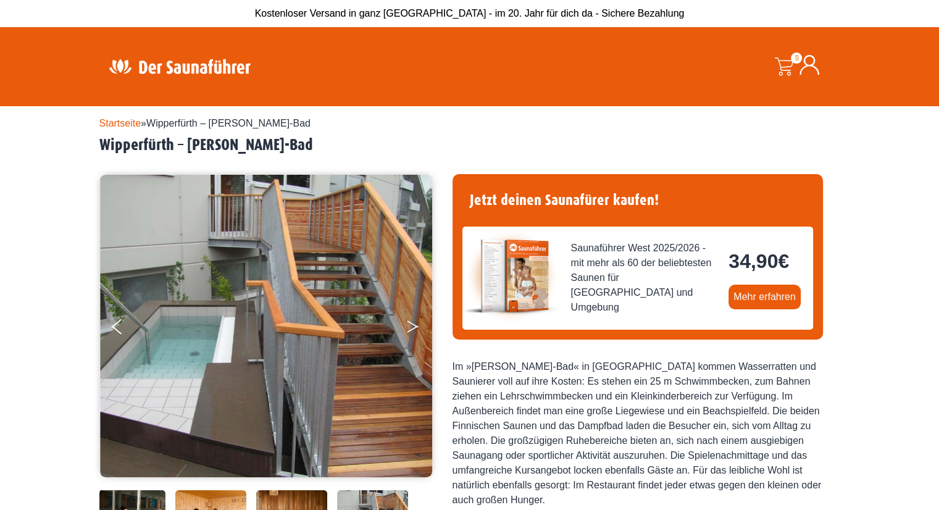
click at [406, 330] on button "Next" at bounding box center [420, 329] width 31 height 31
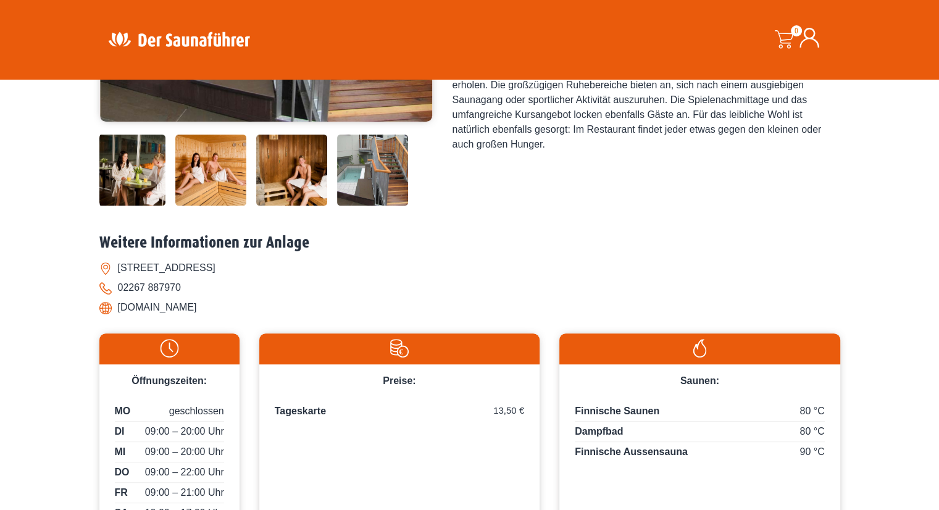
scroll to position [370, 0]
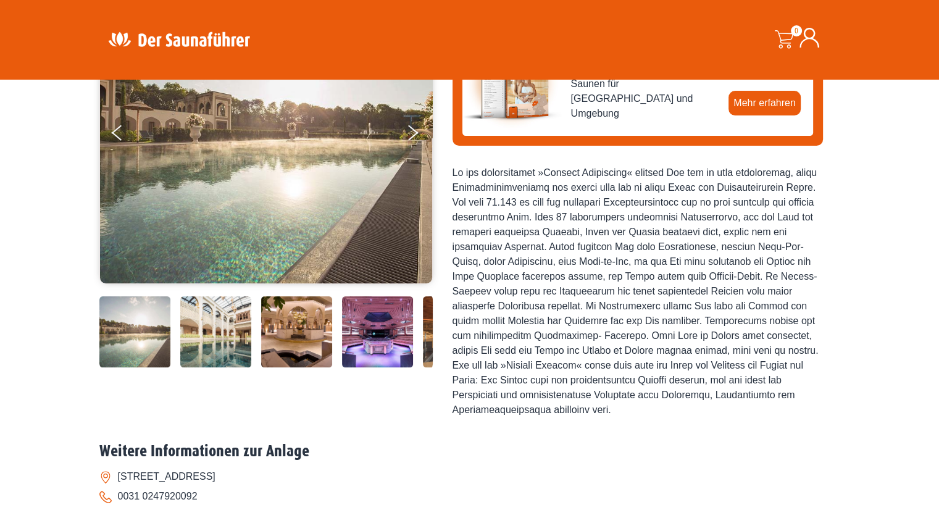
scroll to position [185, 0]
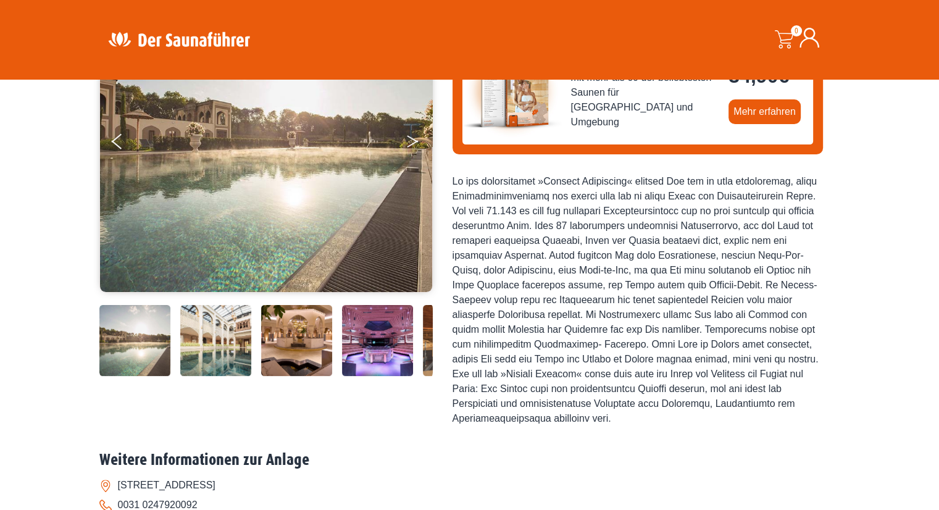
click at [420, 135] on button "Next" at bounding box center [420, 143] width 31 height 31
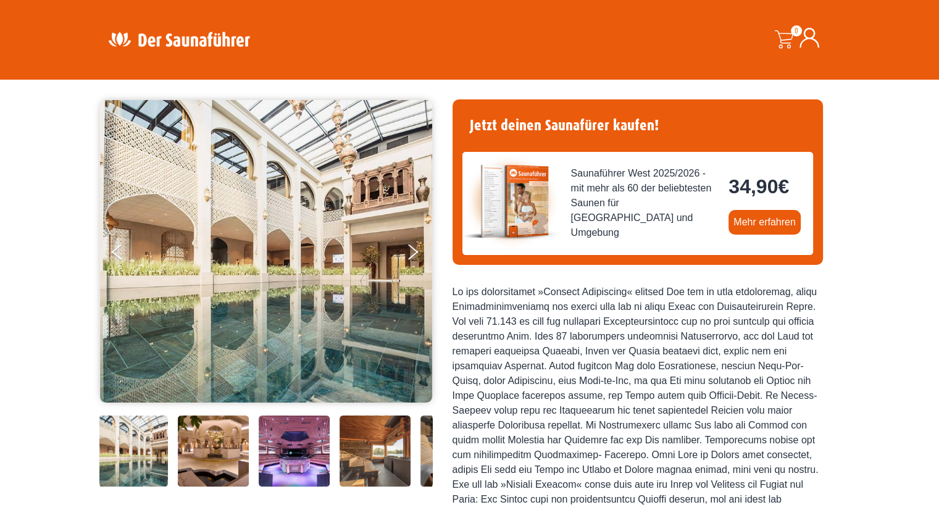
scroll to position [62, 0]
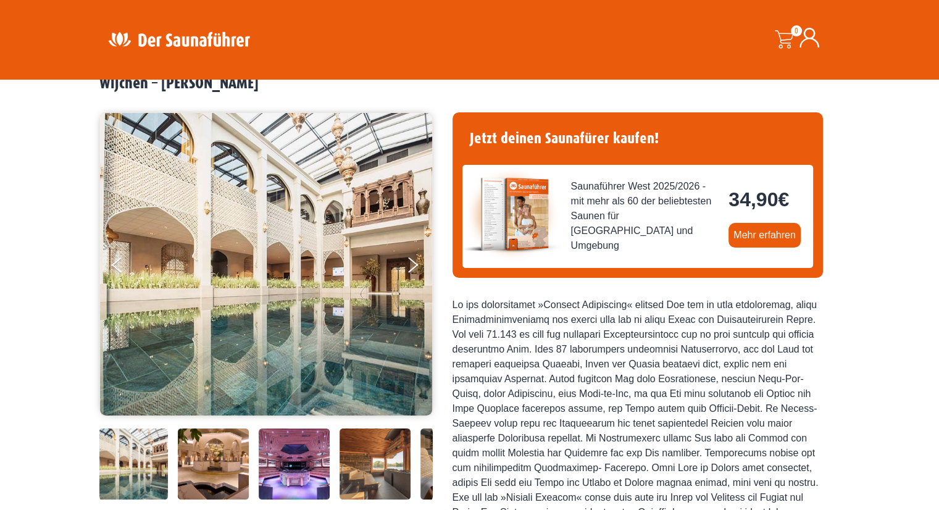
click at [404, 247] on img at bounding box center [266, 264] width 333 height 302
click at [408, 262] on button "Next" at bounding box center [420, 267] width 31 height 31
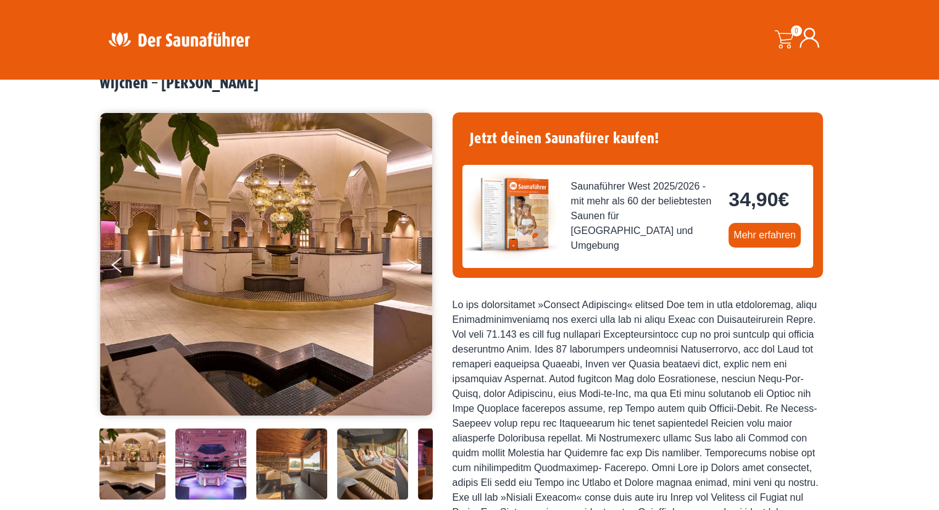
click at [408, 262] on button "Next" at bounding box center [420, 267] width 31 height 31
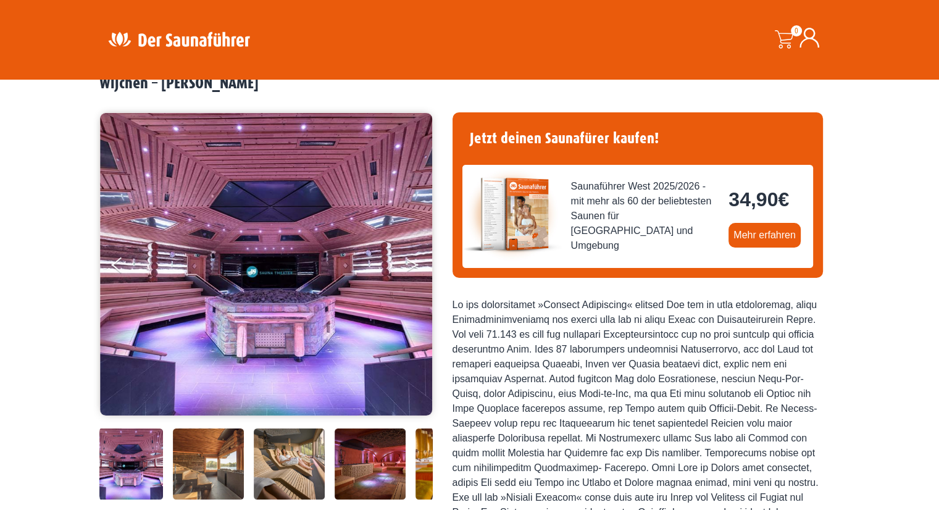
click at [408, 262] on button "Next" at bounding box center [420, 267] width 31 height 31
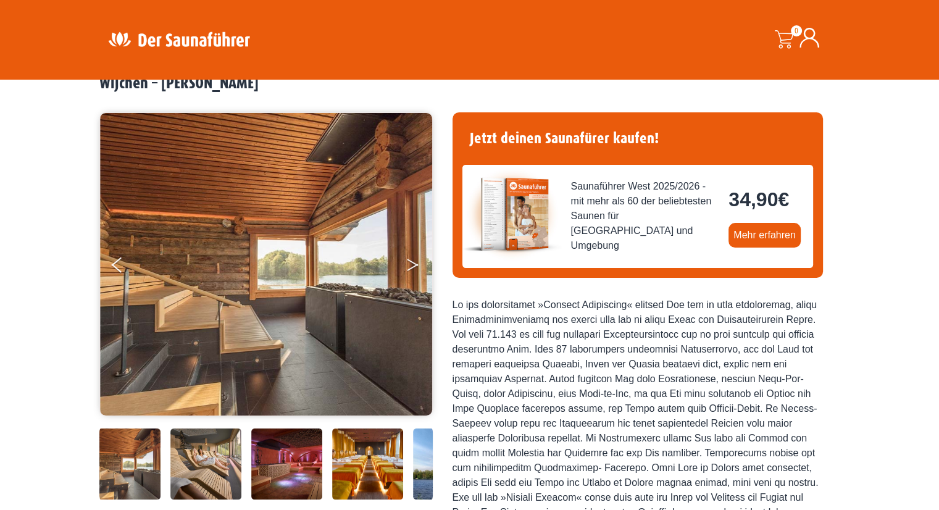
click at [408, 262] on button "Next" at bounding box center [420, 267] width 31 height 31
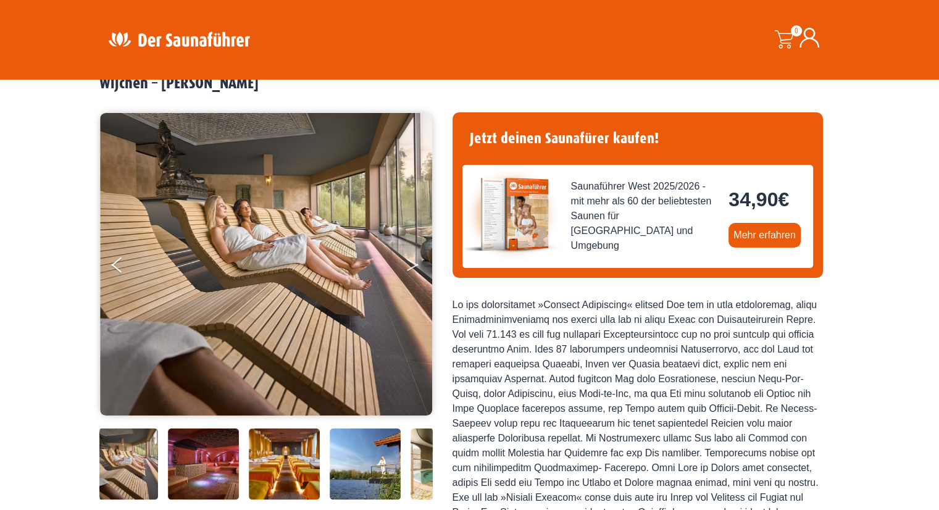
click at [408, 262] on button "Next" at bounding box center [420, 267] width 31 height 31
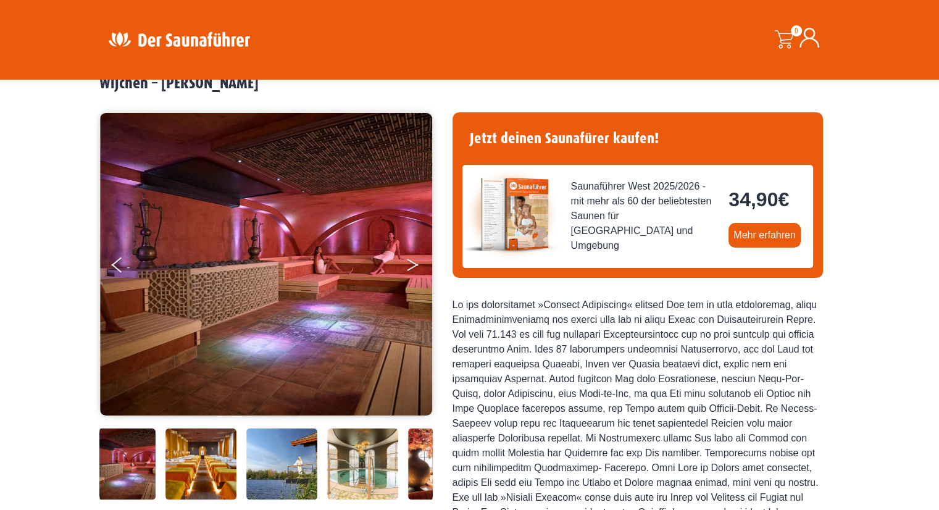
click at [408, 262] on button "Next" at bounding box center [420, 267] width 31 height 31
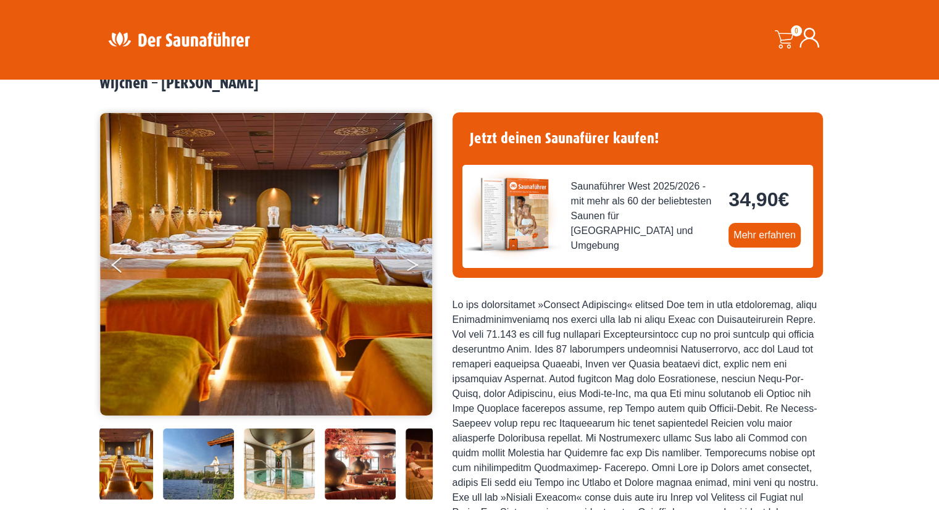
click at [408, 262] on button "Next" at bounding box center [420, 267] width 31 height 31
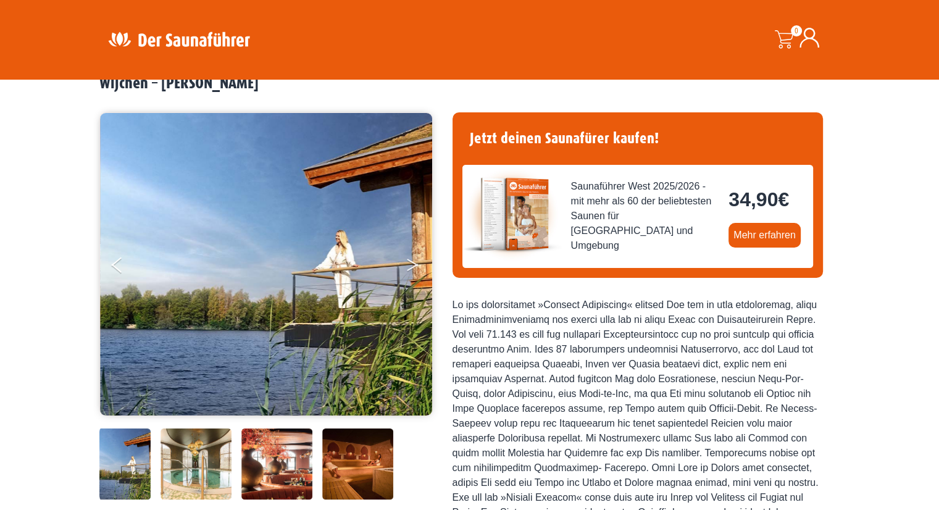
click at [408, 262] on button "Next" at bounding box center [420, 267] width 31 height 31
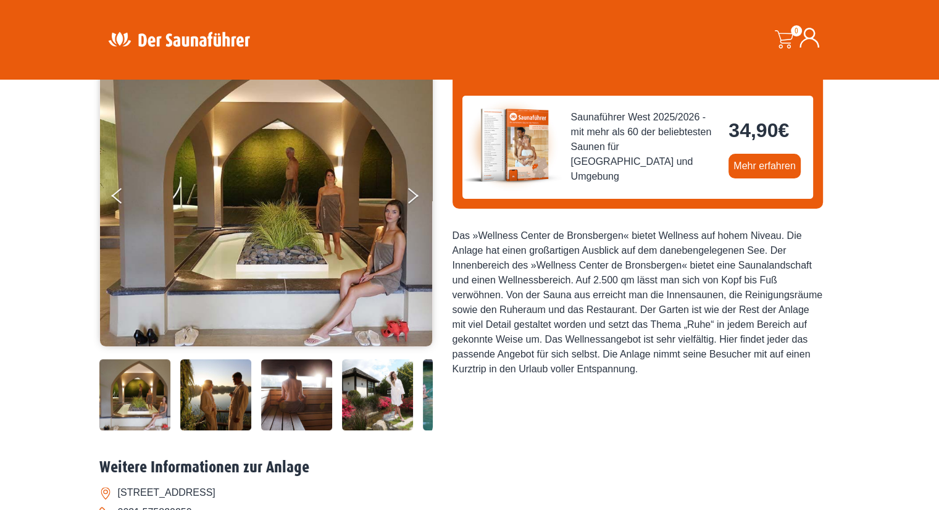
scroll to position [123, 0]
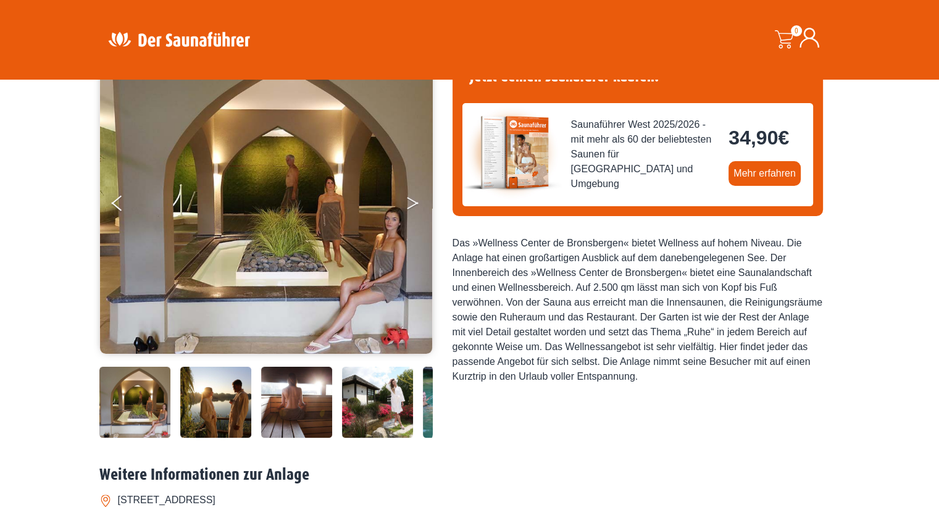
click at [415, 203] on icon "Next" at bounding box center [412, 205] width 11 height 7
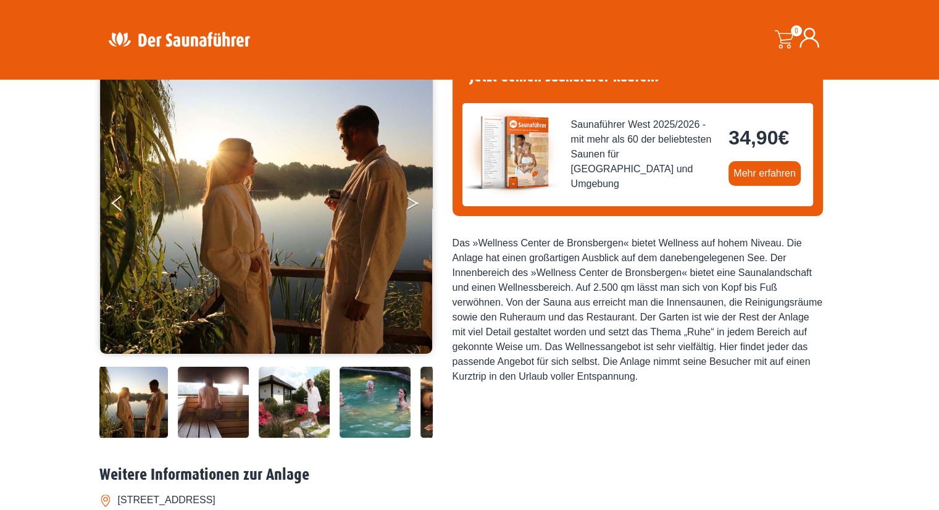
click at [415, 203] on icon "Next" at bounding box center [412, 205] width 11 height 7
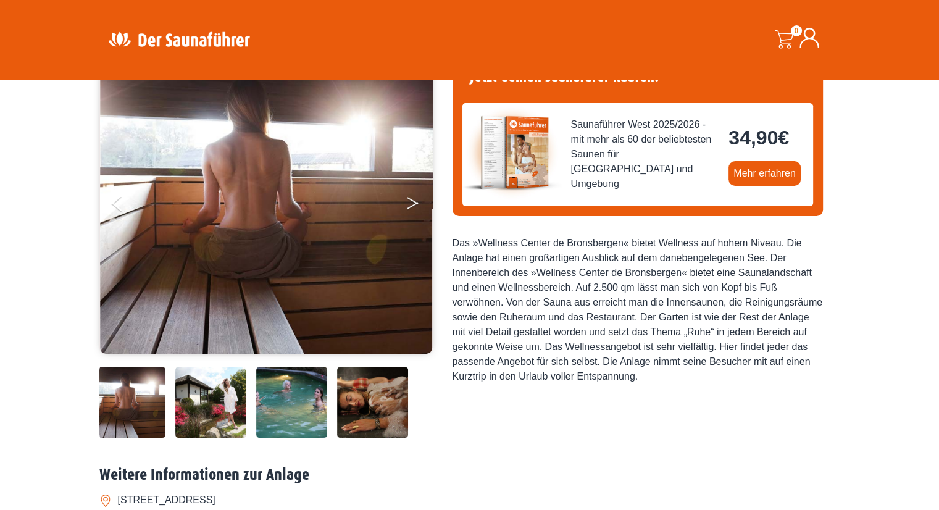
click at [415, 203] on icon "Next" at bounding box center [412, 205] width 11 height 7
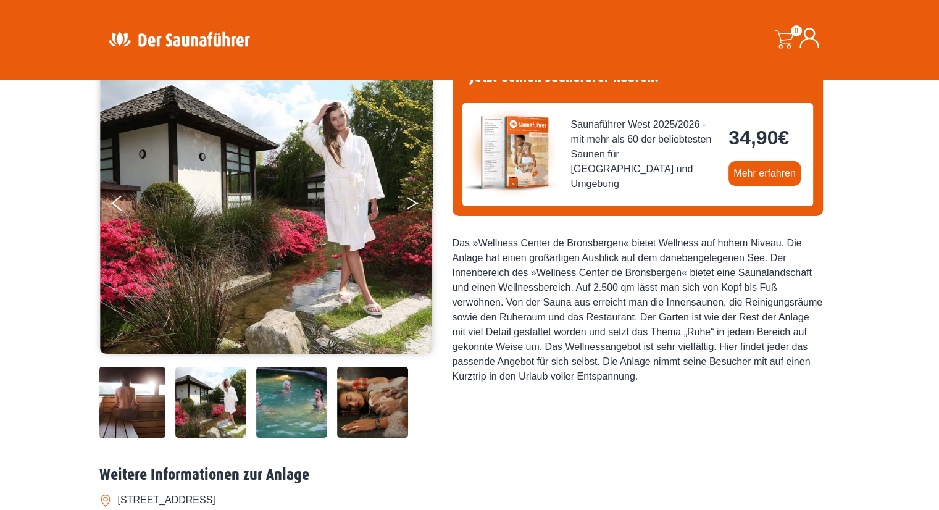
click at [415, 203] on icon "Next" at bounding box center [412, 205] width 11 height 7
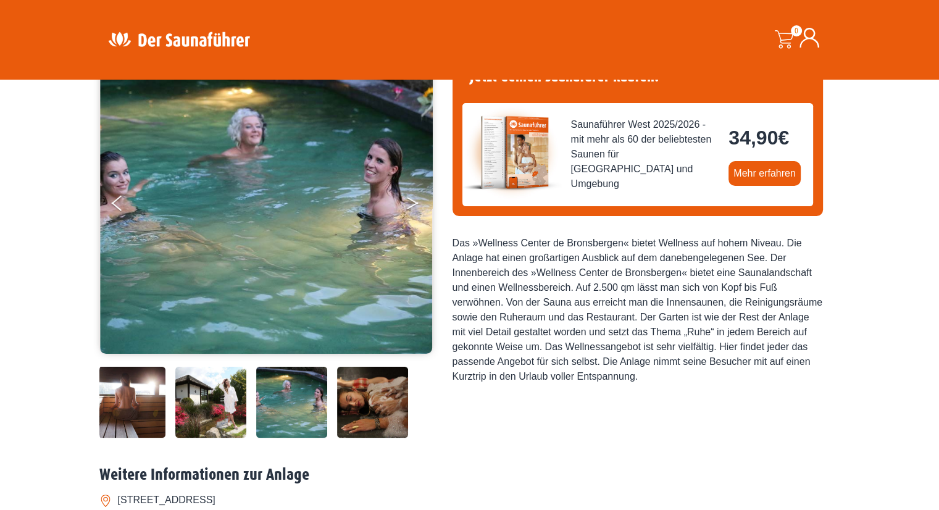
click at [415, 203] on icon "Next" at bounding box center [412, 205] width 11 height 7
